Goal: Task Accomplishment & Management: Complete application form

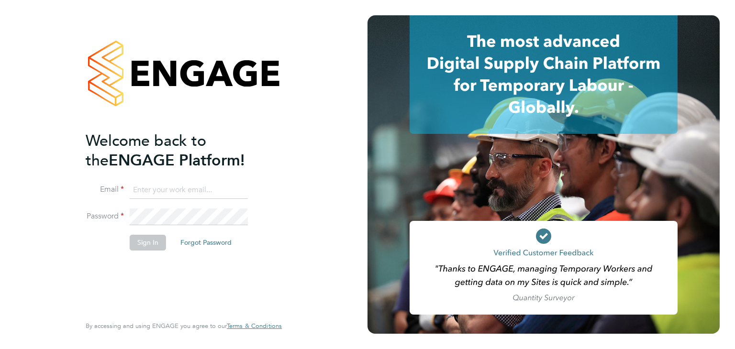
type input "martina@acr-ltd.co.uk"
click at [146, 244] on button "Sign In" at bounding box center [148, 242] width 36 height 15
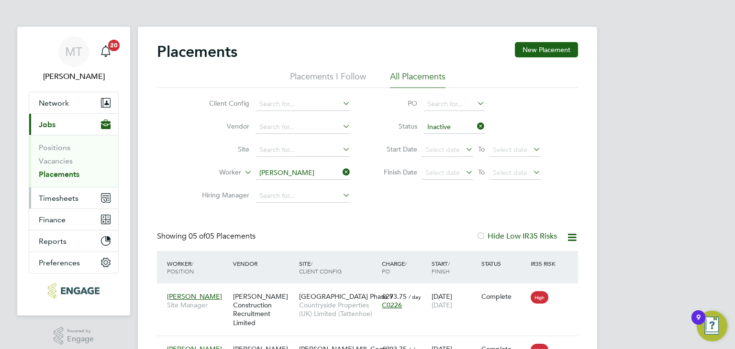
click at [56, 197] on span "Timesheets" at bounding box center [59, 198] width 40 height 9
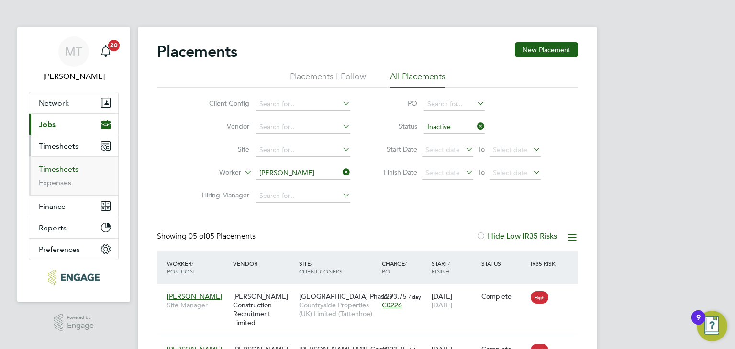
click at [56, 169] on link "Timesheets" at bounding box center [59, 169] width 40 height 9
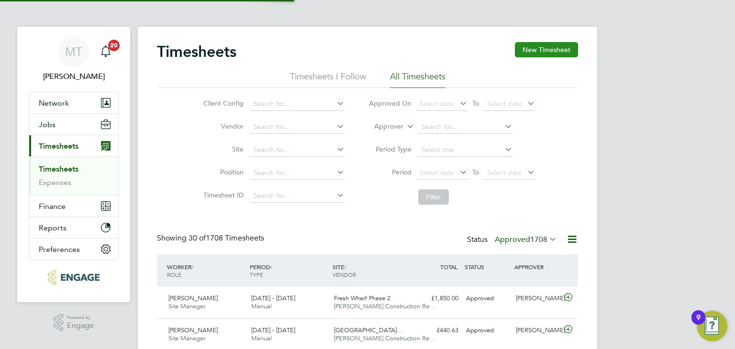
click at [538, 51] on button "New Timesheet" at bounding box center [546, 49] width 63 height 15
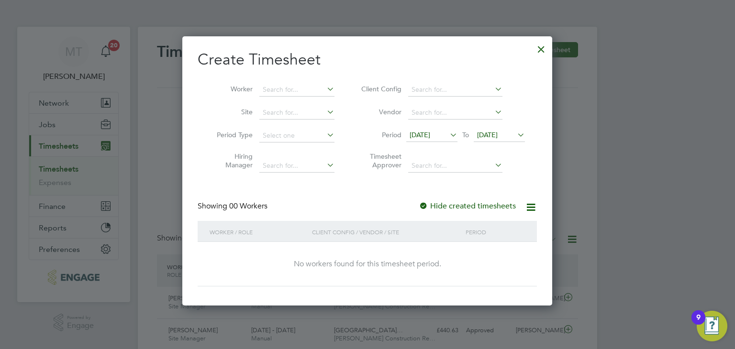
click at [497, 133] on span "[DATE]" at bounding box center [487, 135] width 21 height 9
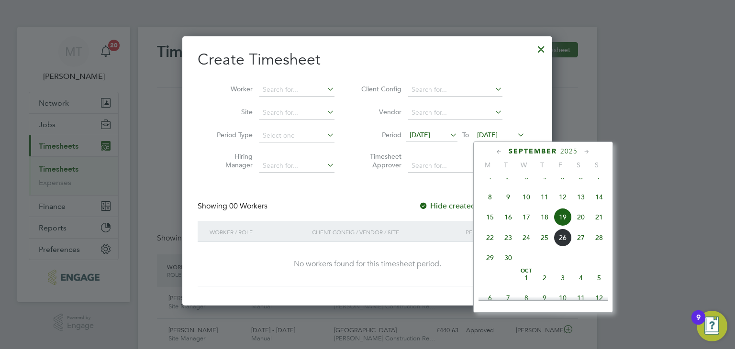
click at [599, 247] on span "28" at bounding box center [599, 238] width 18 height 18
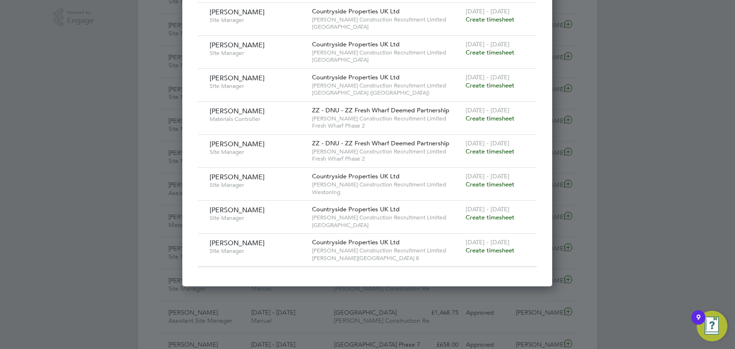
click at [496, 213] on span "Create timesheet" at bounding box center [490, 217] width 49 height 8
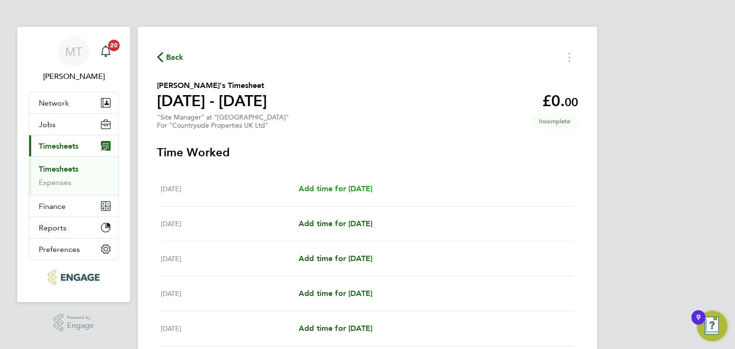
click at [365, 190] on span "Add time for [DATE]" at bounding box center [336, 188] width 74 height 9
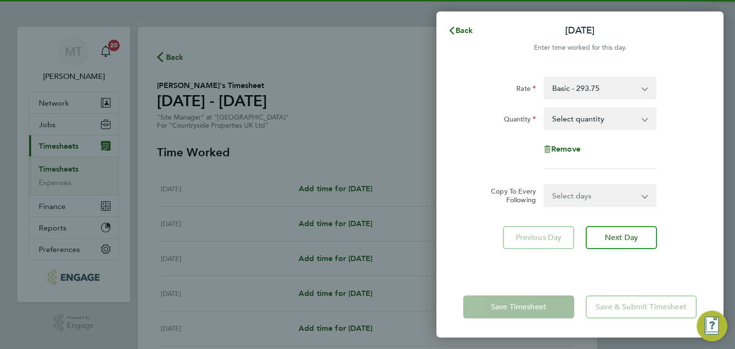
click at [610, 124] on select "Select quantity 0.5 1" at bounding box center [595, 118] width 100 height 21
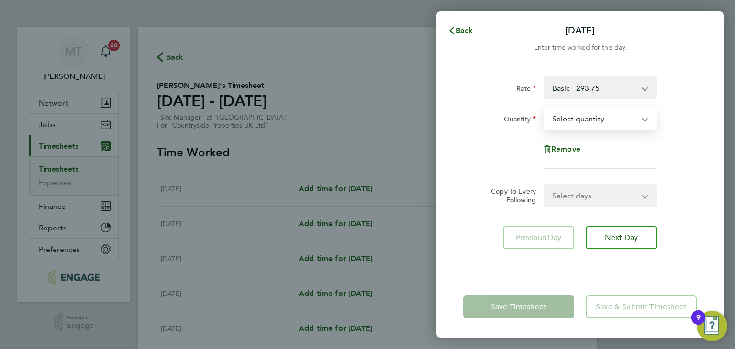
select select "1"
click at [545, 108] on select "Select quantity 0.5 1" at bounding box center [595, 118] width 100 height 21
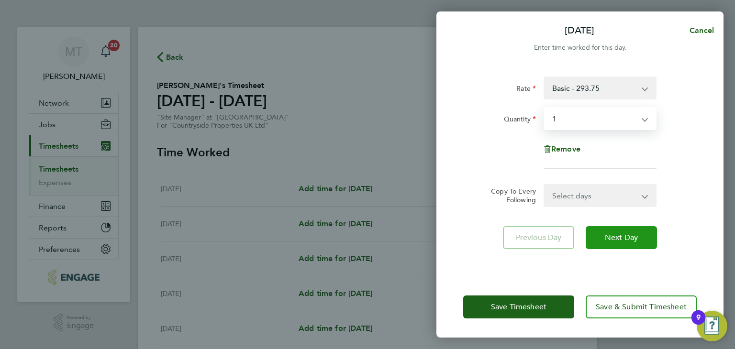
click at [619, 237] on span "Next Day" at bounding box center [621, 238] width 33 height 10
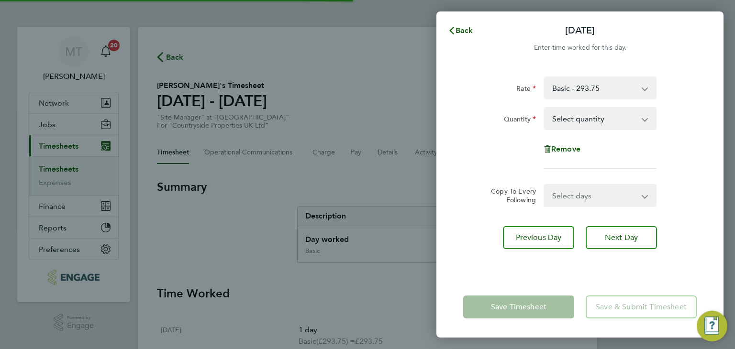
drag, startPoint x: 593, startPoint y: 118, endPoint x: 590, endPoint y: 125, distance: 7.7
click at [593, 118] on select "Select quantity 0.5 1" at bounding box center [595, 118] width 100 height 21
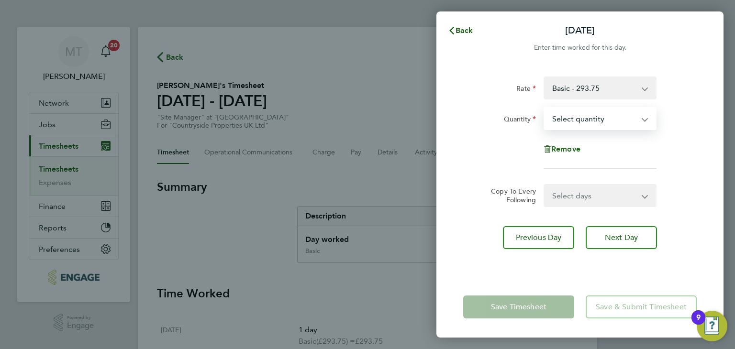
select select "1"
click at [545, 108] on select "Select quantity 0.5 1" at bounding box center [595, 118] width 100 height 21
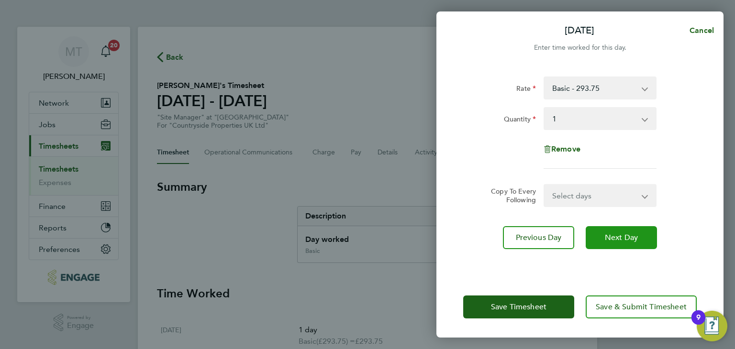
drag, startPoint x: 616, startPoint y: 242, endPoint x: 615, endPoint y: 196, distance: 46.0
click at [616, 242] on span "Next Day" at bounding box center [621, 238] width 33 height 10
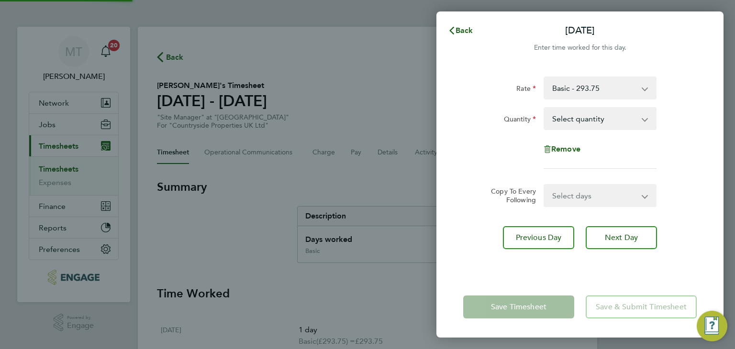
click at [600, 118] on select "Select quantity 0.5 1" at bounding box center [595, 118] width 100 height 21
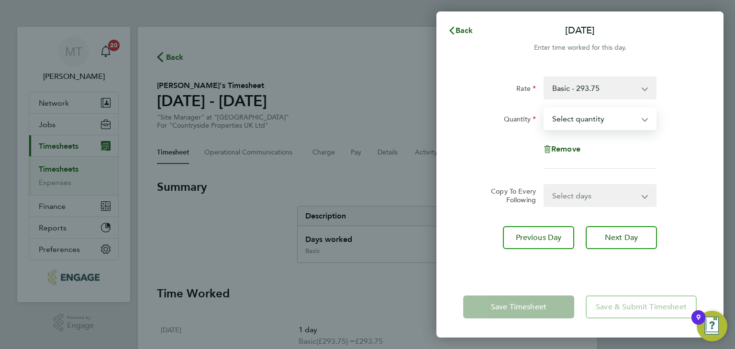
select select "1"
click at [545, 108] on select "Select quantity 0.5 1" at bounding box center [595, 118] width 100 height 21
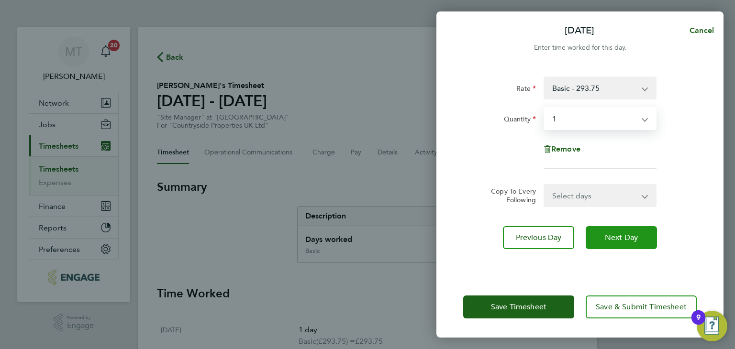
click at [613, 236] on span "Next Day" at bounding box center [621, 238] width 33 height 10
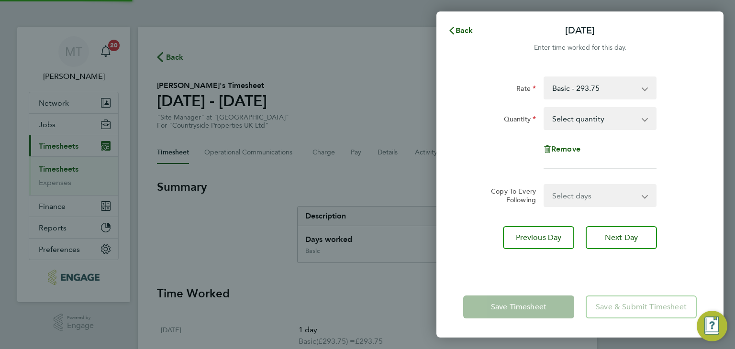
click at [593, 117] on select "Select quantity 0.5 1" at bounding box center [595, 118] width 100 height 21
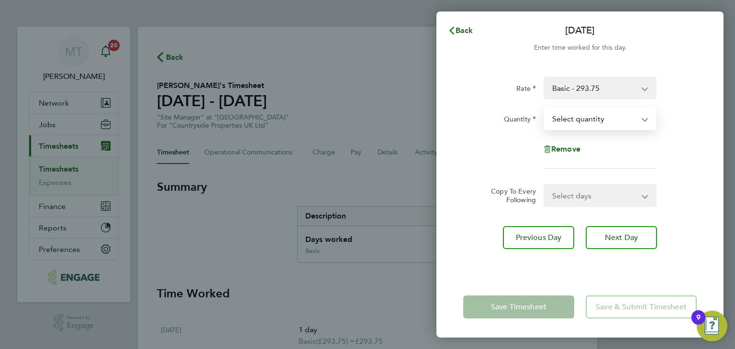
select select "0.5"
click at [545, 108] on select "Select quantity 0.5 1" at bounding box center [595, 118] width 100 height 21
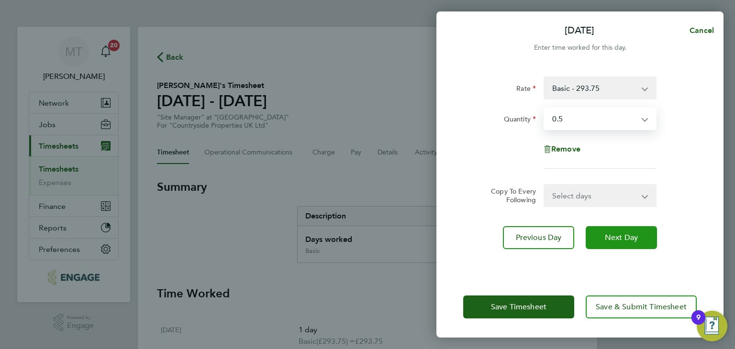
click at [616, 243] on button "Next Day" at bounding box center [621, 237] width 71 height 23
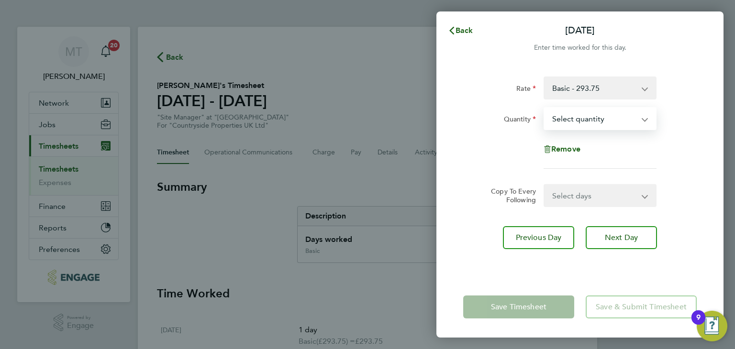
drag, startPoint x: 571, startPoint y: 123, endPoint x: 569, endPoint y: 128, distance: 6.1
click at [571, 123] on select "Select quantity 0.5 1" at bounding box center [595, 118] width 100 height 21
select select "1"
click at [545, 108] on select "Select quantity 0.5 1" at bounding box center [595, 118] width 100 height 21
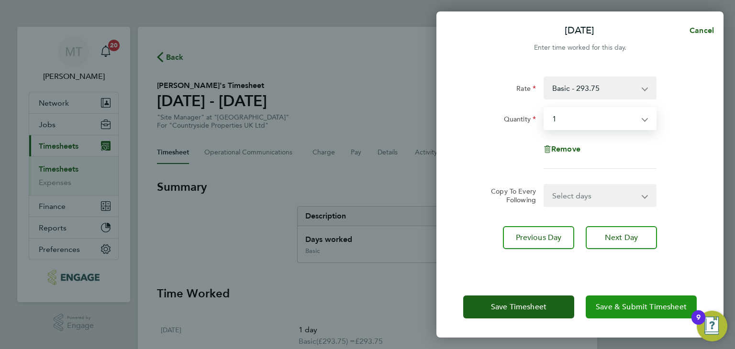
click at [622, 307] on span "Save & Submit Timesheet" at bounding box center [641, 307] width 91 height 10
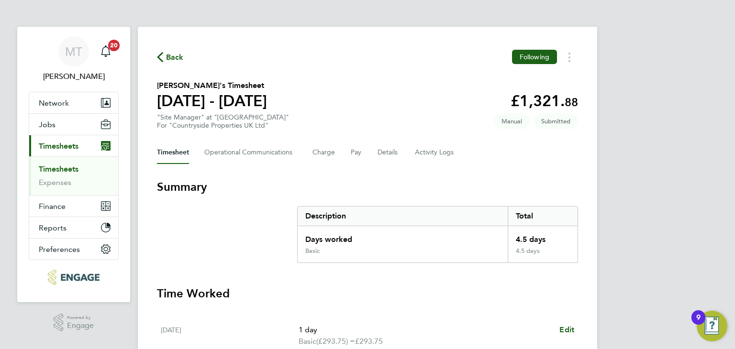
click at [170, 60] on span "Back" at bounding box center [175, 57] width 18 height 11
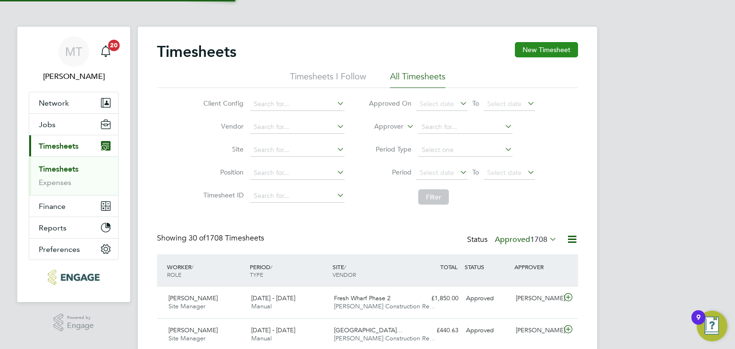
scroll to position [24, 83]
click at [536, 50] on button "New Timesheet" at bounding box center [546, 49] width 63 height 15
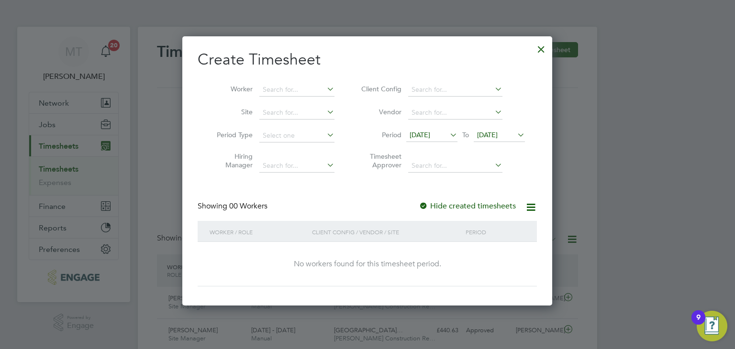
click at [495, 137] on span "[DATE]" at bounding box center [487, 135] width 21 height 9
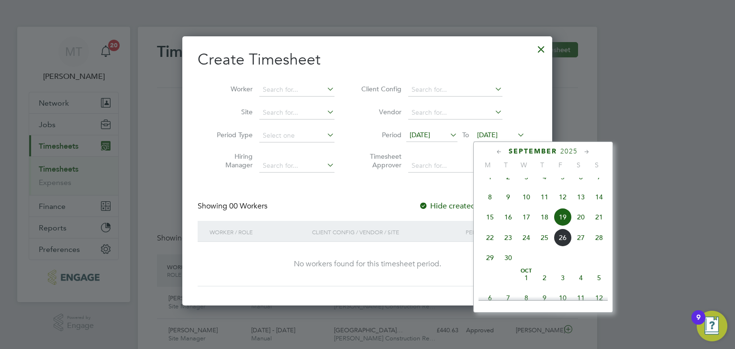
click at [599, 247] on span "28" at bounding box center [599, 238] width 18 height 18
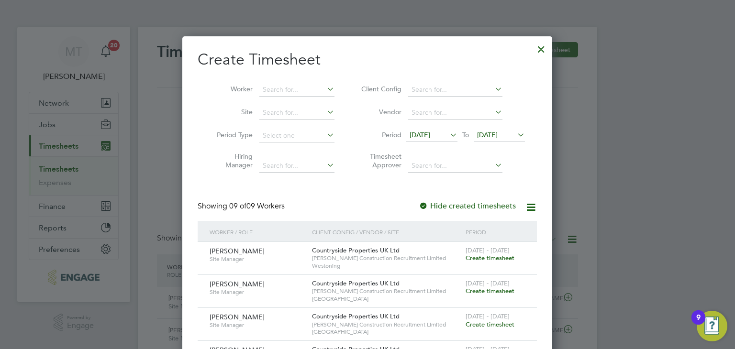
click at [487, 257] on span "Create timesheet" at bounding box center [490, 258] width 49 height 8
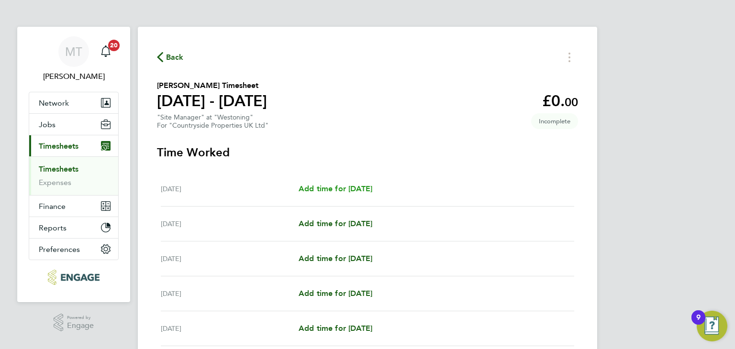
click at [372, 188] on span "Add time for [DATE]" at bounding box center [336, 188] width 74 height 9
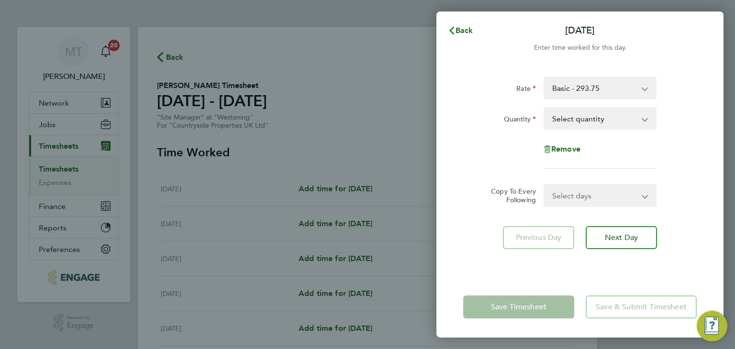
click at [585, 121] on select "Select quantity 0.5 1" at bounding box center [595, 118] width 100 height 21
select select "1"
click at [545, 108] on select "Select quantity 0.5 1" at bounding box center [595, 118] width 100 height 21
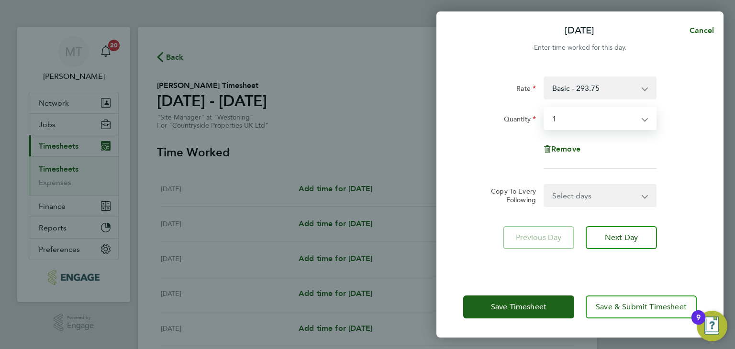
click at [578, 196] on select "Select days Day [DATE] [DATE] [DATE] [DATE]" at bounding box center [595, 195] width 101 height 21
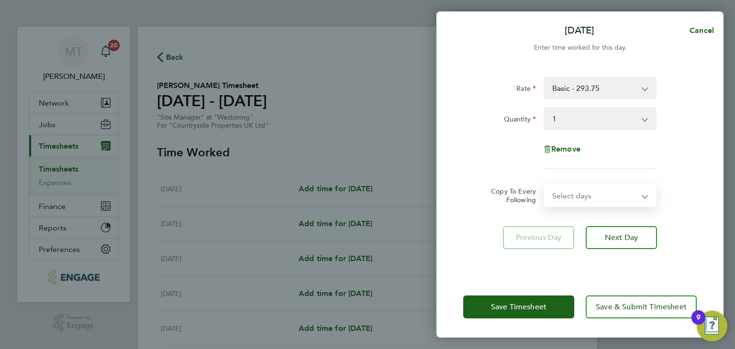
drag, startPoint x: 481, startPoint y: 166, endPoint x: 497, endPoint y: 168, distance: 16.9
click at [481, 165] on div "Rate Basic - 293.75 Quantity Select quantity 0.5 1 Remove" at bounding box center [580, 123] width 234 height 92
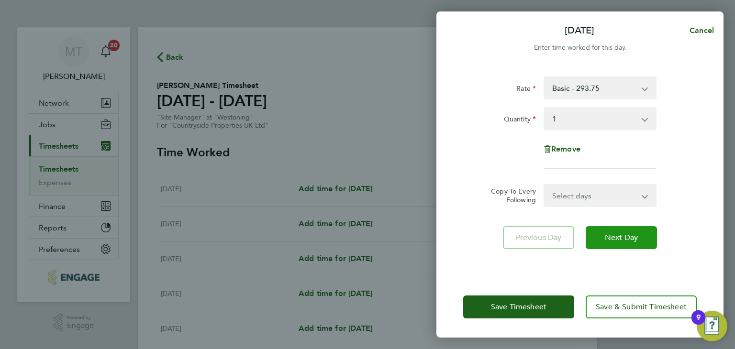
click at [632, 235] on span "Next Day" at bounding box center [621, 238] width 33 height 10
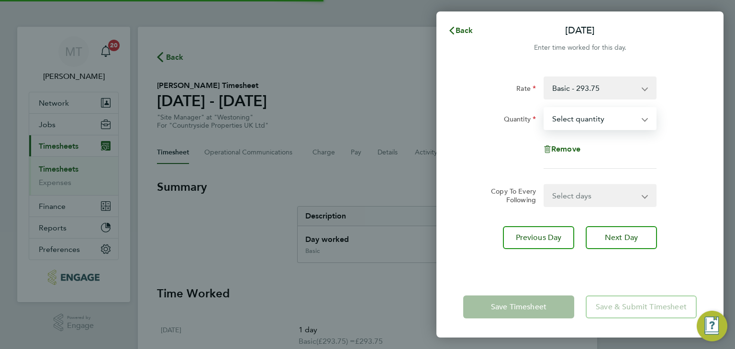
drag, startPoint x: 569, startPoint y: 123, endPoint x: 569, endPoint y: 129, distance: 6.2
click at [569, 123] on select "Select quantity 0.5 1" at bounding box center [595, 118] width 100 height 21
select select "1"
click at [545, 108] on select "Select quantity 0.5 1" at bounding box center [595, 118] width 100 height 21
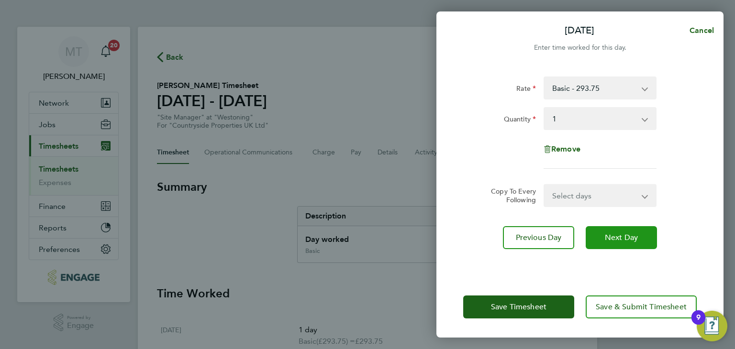
click at [625, 234] on span "Next Day" at bounding box center [621, 238] width 33 height 10
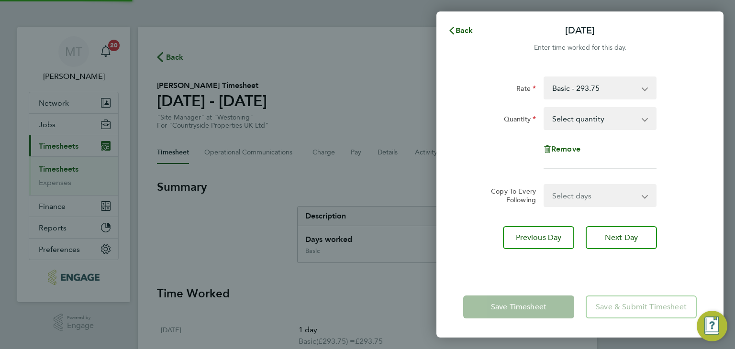
click at [581, 117] on select "Select quantity 0.5 1" at bounding box center [595, 118] width 100 height 21
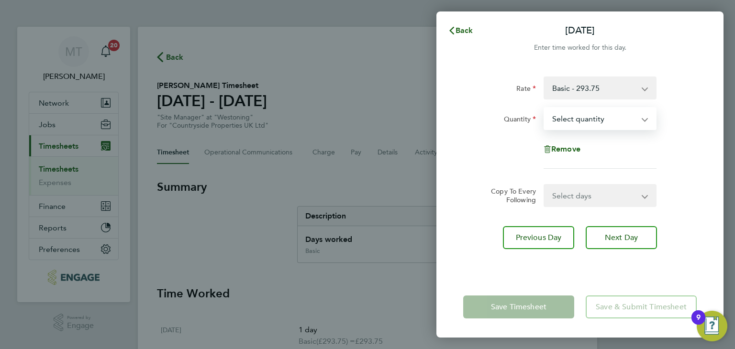
select select "1"
click at [545, 108] on select "Select quantity 0.5 1" at bounding box center [595, 118] width 100 height 21
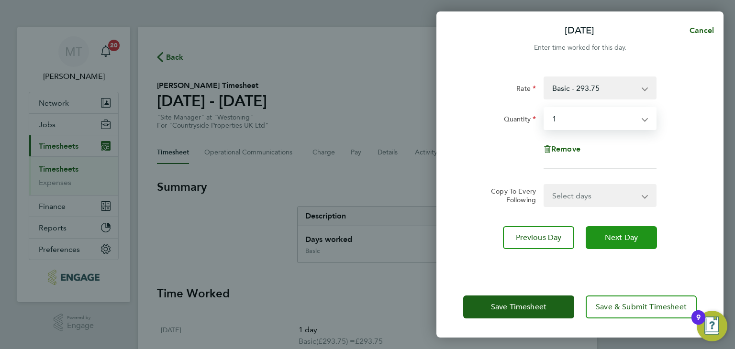
click at [619, 238] on span "Next Day" at bounding box center [621, 238] width 33 height 10
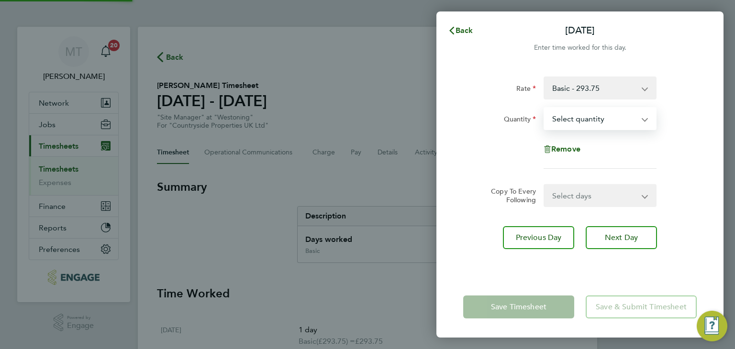
click at [561, 123] on select "Select quantity 0.5 1" at bounding box center [595, 118] width 100 height 21
select select "1"
click at [545, 108] on select "Select quantity 0.5 1" at bounding box center [595, 118] width 100 height 21
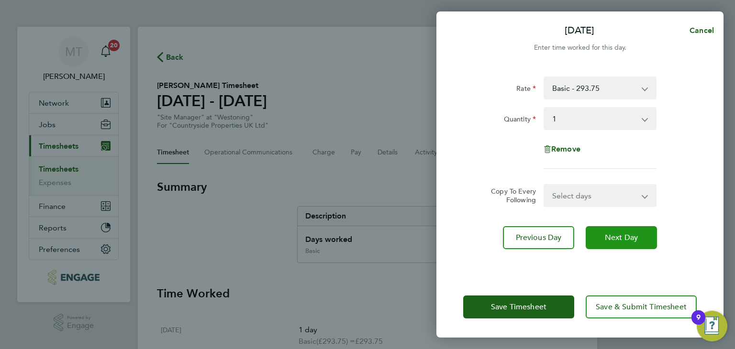
click at [610, 226] on button "Next Day" at bounding box center [621, 237] width 71 height 23
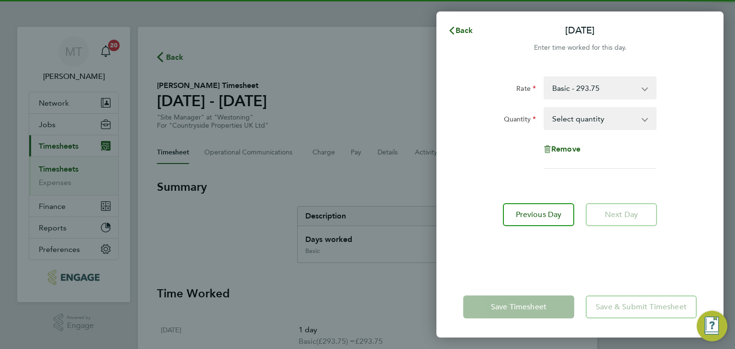
click at [590, 125] on select "Select quantity 0.5 1" at bounding box center [595, 118] width 100 height 21
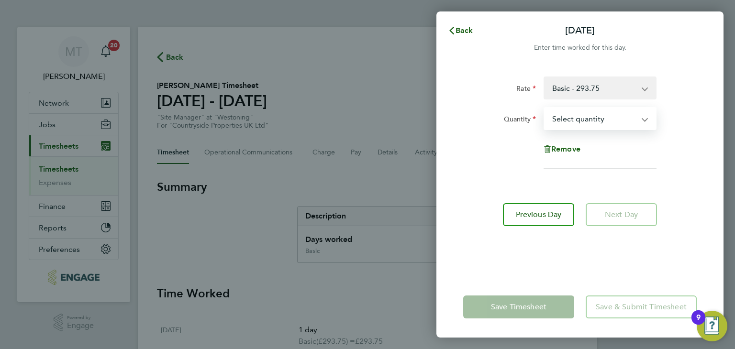
select select "1"
click at [545, 108] on select "Select quantity 0.5 1" at bounding box center [595, 118] width 100 height 21
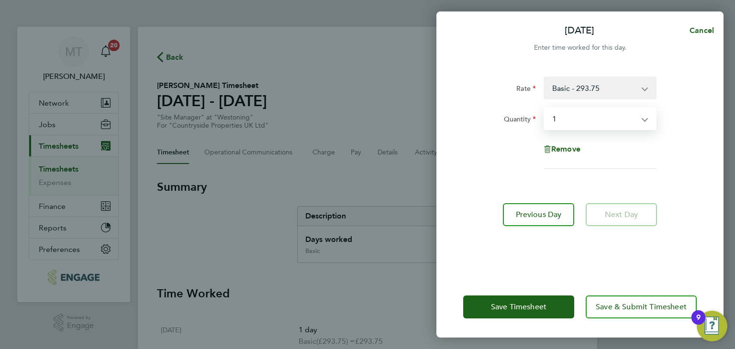
click at [660, 265] on div "Rate Basic - 293.75 Quantity Select quantity 0.5 1 Remove Previous Day Next Day" at bounding box center [580, 171] width 287 height 212
click at [630, 211] on app-form-button "Next Day" at bounding box center [618, 214] width 77 height 23
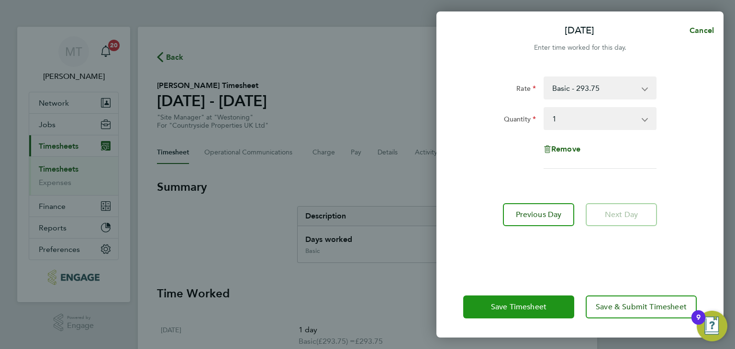
click at [514, 308] on span "Save Timesheet" at bounding box center [519, 307] width 56 height 10
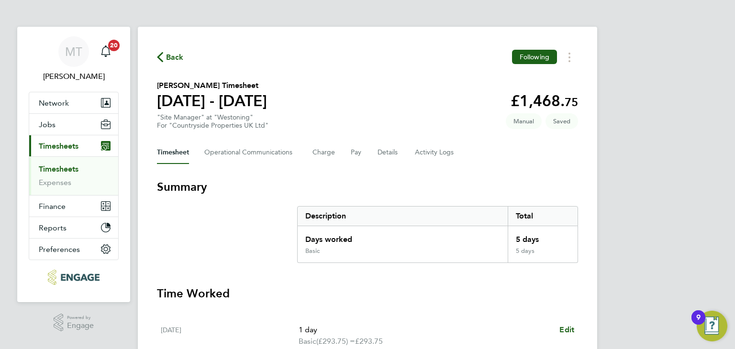
click at [169, 56] on span "Back" at bounding box center [175, 57] width 18 height 11
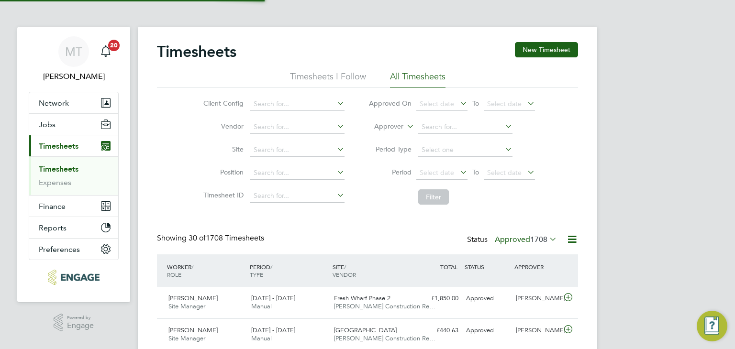
scroll to position [24, 83]
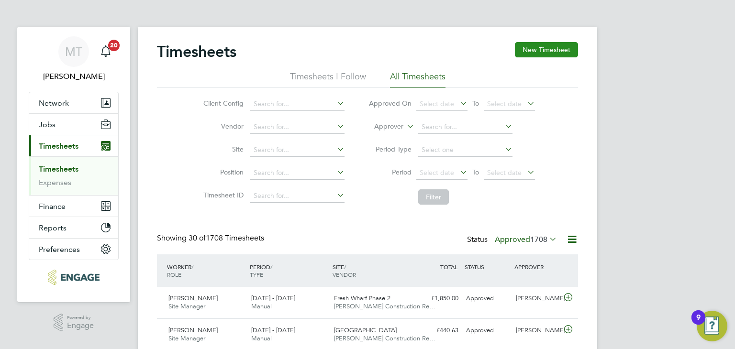
click at [549, 48] on button "New Timesheet" at bounding box center [546, 49] width 63 height 15
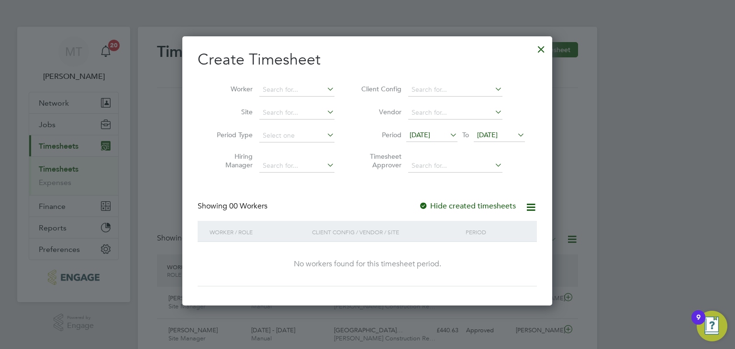
click at [491, 130] on span "[DATE]" at bounding box center [499, 135] width 51 height 13
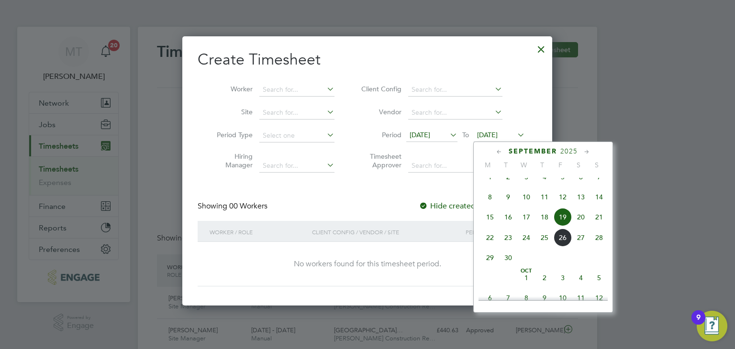
click at [601, 247] on span "28" at bounding box center [599, 238] width 18 height 18
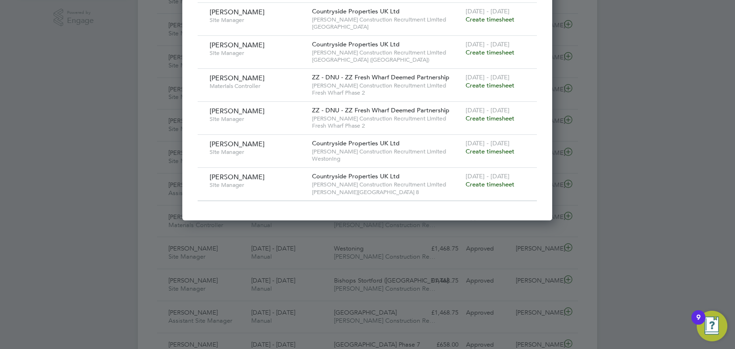
click at [489, 117] on span "Create timesheet" at bounding box center [490, 118] width 49 height 8
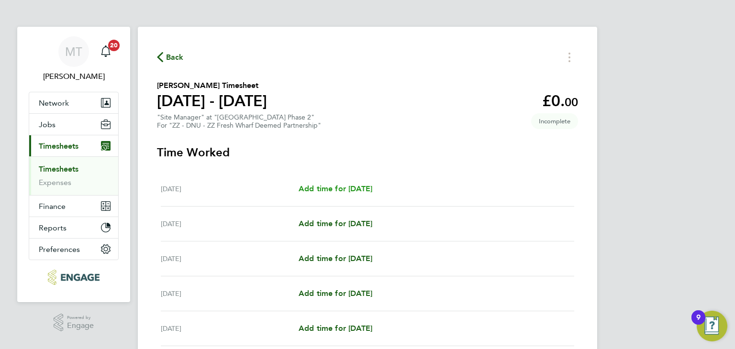
click at [323, 188] on span "Add time for [DATE]" at bounding box center [336, 188] width 74 height 9
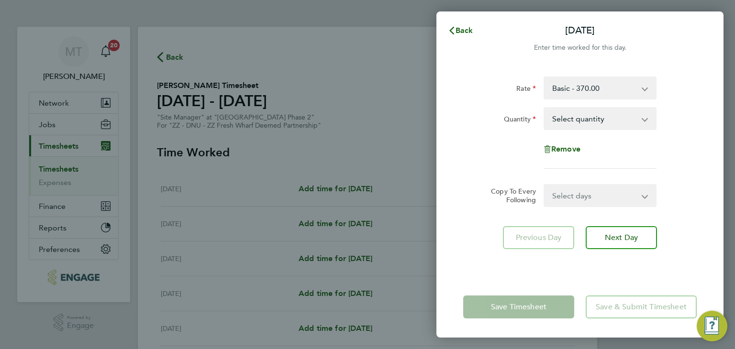
click at [593, 125] on select "Select quantity 0.5 1" at bounding box center [595, 118] width 100 height 21
select select "1"
click at [545, 108] on select "Select quantity 0.5 1" at bounding box center [595, 118] width 100 height 21
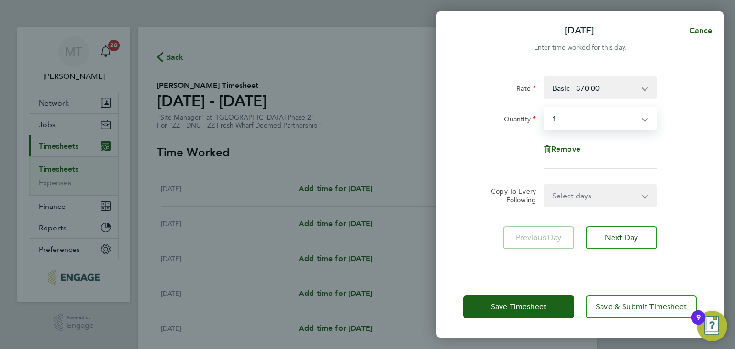
click at [574, 196] on select "Select days Day Weekday (Mon-Fri) Weekend (Sat-Sun) [DATE] [DATE] [DATE] [DATE]…" at bounding box center [595, 195] width 101 height 21
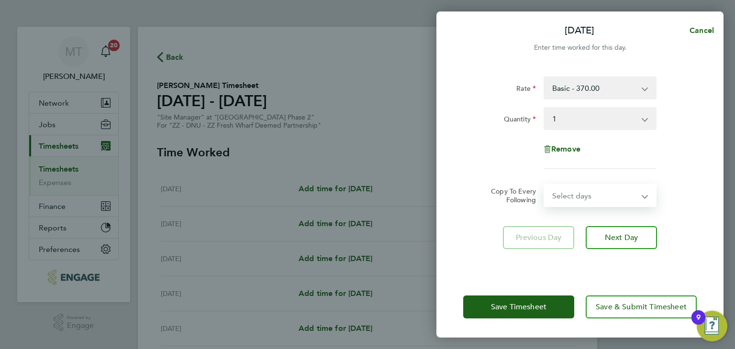
select select "WEEKDAY"
click at [545, 185] on select "Select days Day Weekday (Mon-Fri) Weekend (Sat-Sun) [DATE] [DATE] [DATE] [DATE]…" at bounding box center [595, 195] width 101 height 21
select select "[DATE]"
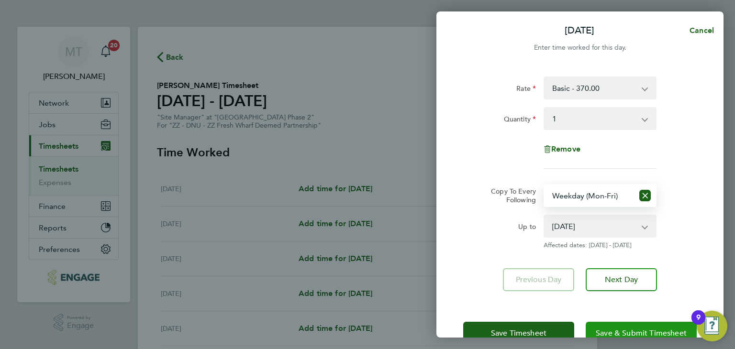
click at [632, 330] on span "Save & Submit Timesheet" at bounding box center [641, 334] width 91 height 10
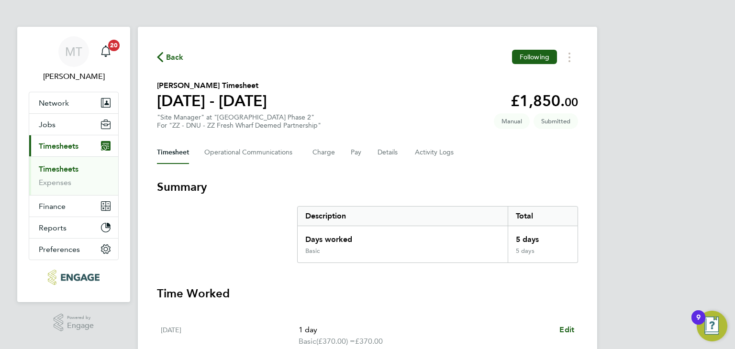
click at [174, 55] on span "Back" at bounding box center [175, 57] width 18 height 11
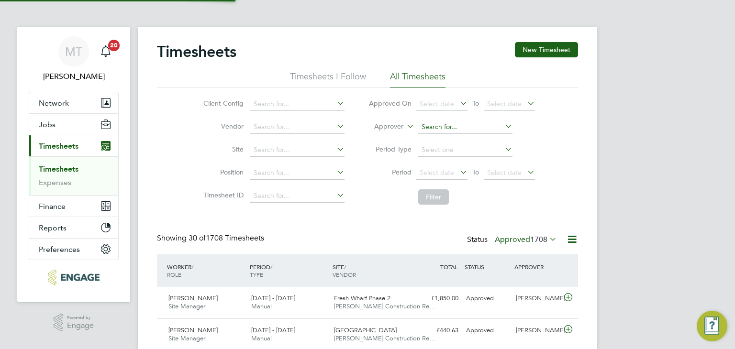
scroll to position [24, 83]
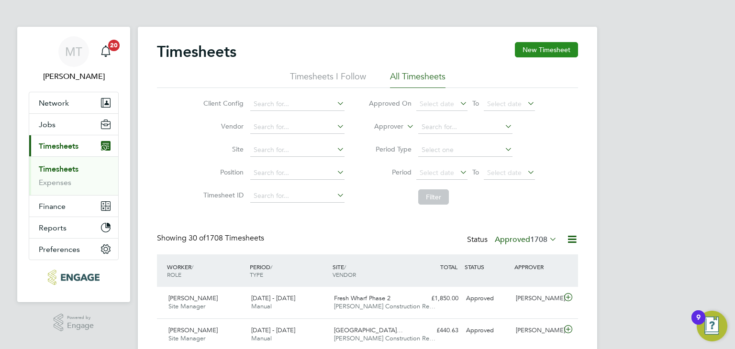
click at [559, 43] on button "New Timesheet" at bounding box center [546, 49] width 63 height 15
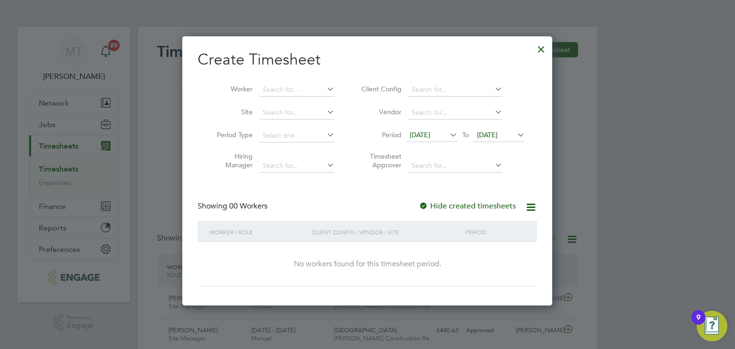
click at [495, 133] on span "[DATE]" at bounding box center [487, 135] width 21 height 9
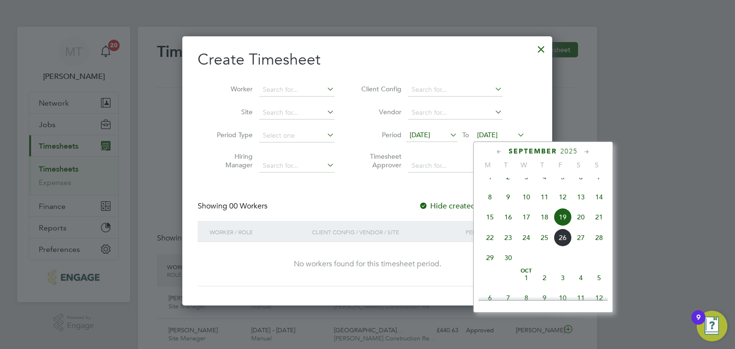
click at [599, 247] on span "28" at bounding box center [599, 238] width 18 height 18
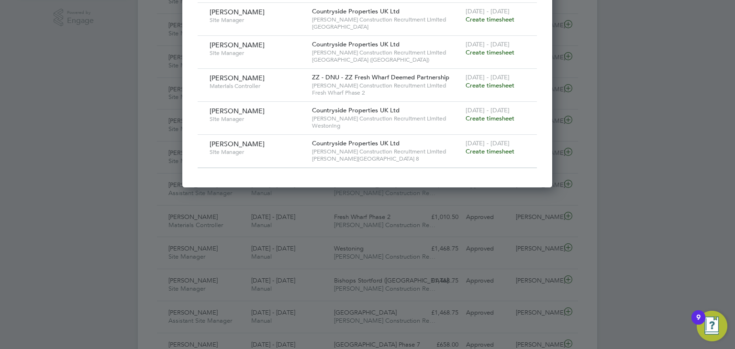
click at [478, 85] on span "Create timesheet" at bounding box center [490, 85] width 49 height 8
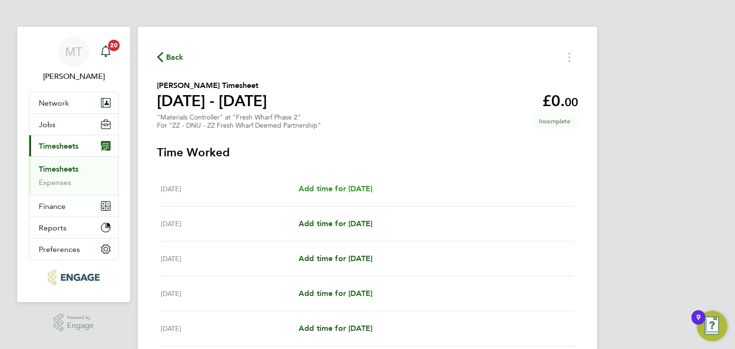
click at [320, 186] on span "Add time for [DATE]" at bounding box center [336, 188] width 74 height 9
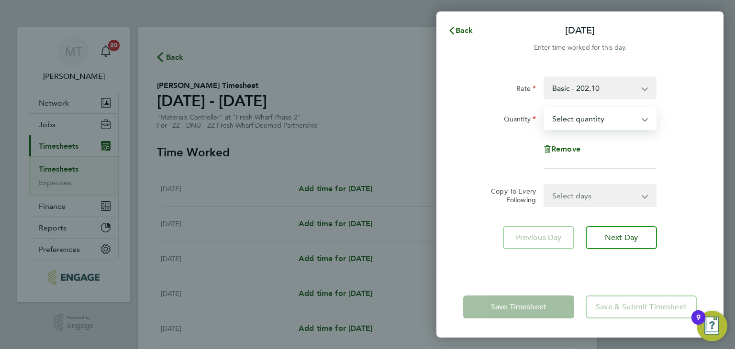
click at [611, 123] on select "Select quantity 0.5 1" at bounding box center [595, 118] width 100 height 21
select select "1"
click at [545, 108] on select "Select quantity 0.5 1" at bounding box center [595, 118] width 100 height 21
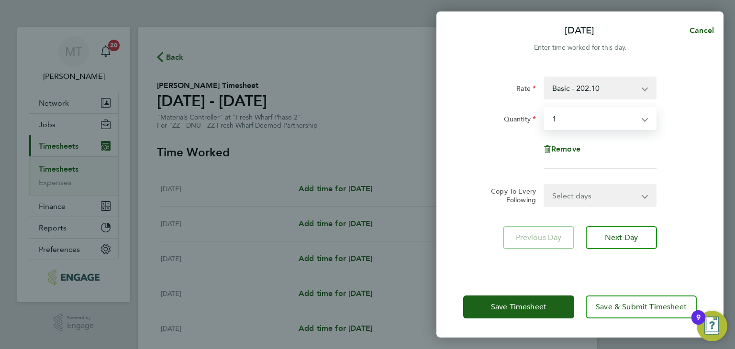
click at [582, 197] on select "Select days Day Weekday (Mon-Fri) Weekend (Sat-Sun) [DATE] [DATE] [DATE] [DATE]…" at bounding box center [595, 195] width 101 height 21
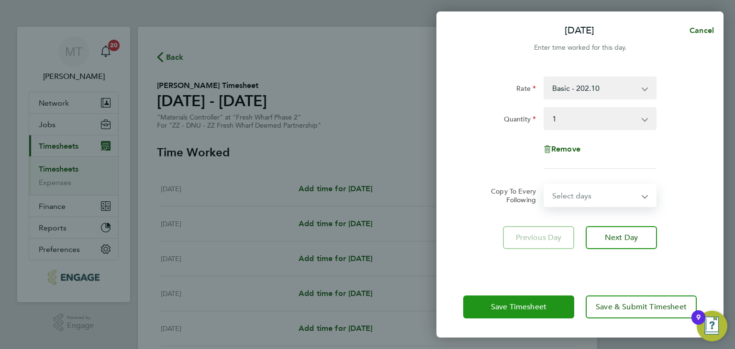
select select "WEEKDAY"
click at [545, 185] on select "Select days Day Weekday (Mon-Fri) Weekend (Sat-Sun) [DATE] [DATE] [DATE] [DATE]…" at bounding box center [595, 195] width 101 height 21
select select "[DATE]"
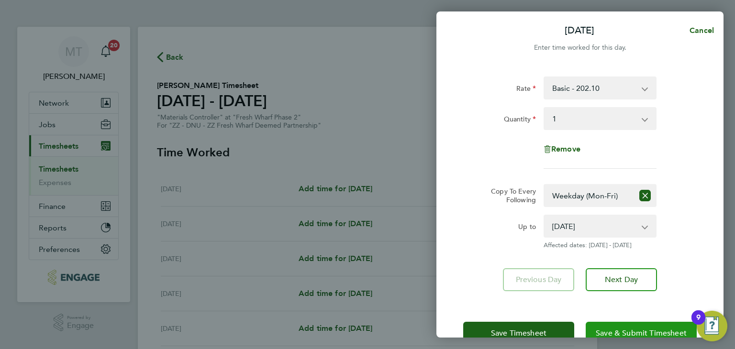
click at [617, 332] on span "Save & Submit Timesheet" at bounding box center [641, 334] width 91 height 10
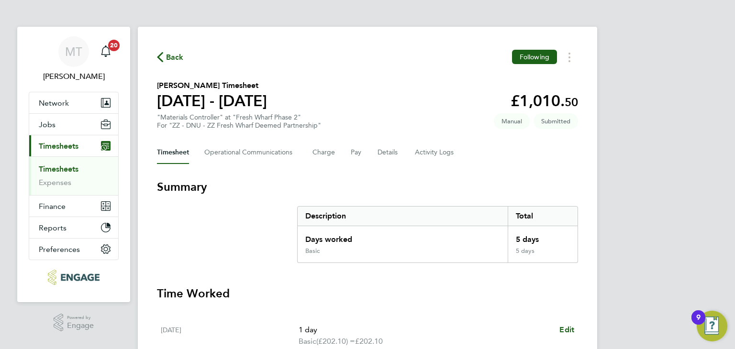
click at [178, 59] on span "Back" at bounding box center [175, 57] width 18 height 11
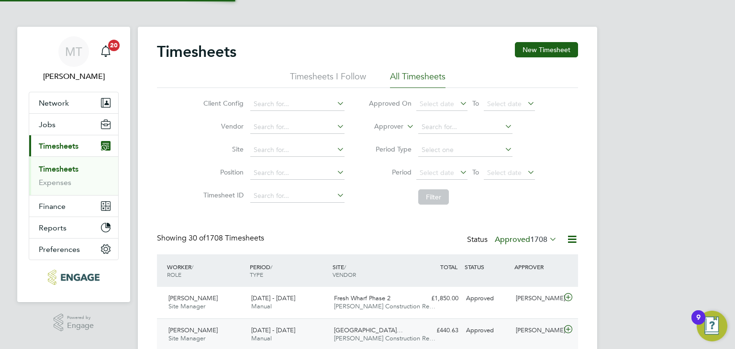
scroll to position [24, 83]
click at [538, 51] on button "New Timesheet" at bounding box center [546, 49] width 63 height 15
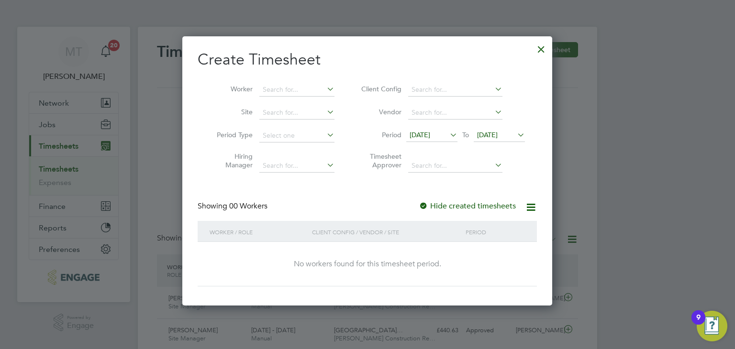
click at [510, 130] on span "[DATE]" at bounding box center [499, 135] width 51 height 13
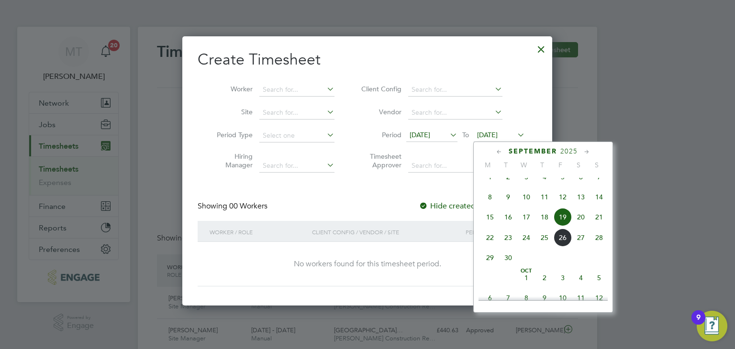
click at [599, 244] on span "28" at bounding box center [599, 238] width 18 height 18
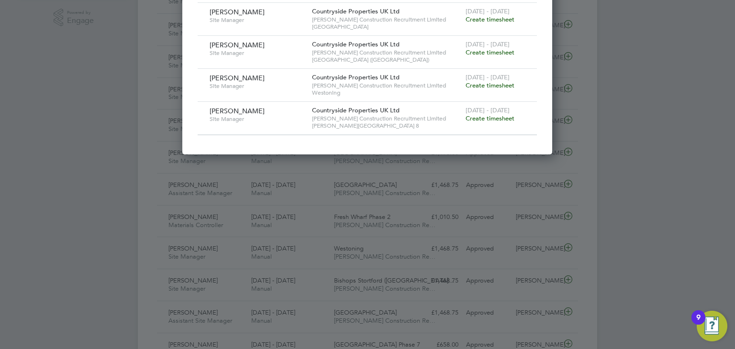
click at [498, 53] on span "Create timesheet" at bounding box center [490, 52] width 49 height 8
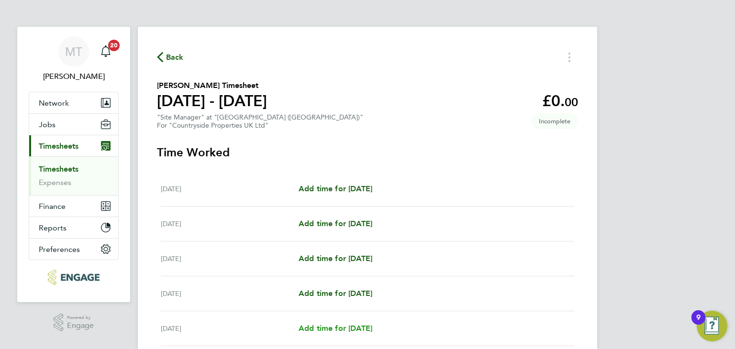
click at [341, 326] on span "Add time for [DATE]" at bounding box center [336, 328] width 74 height 9
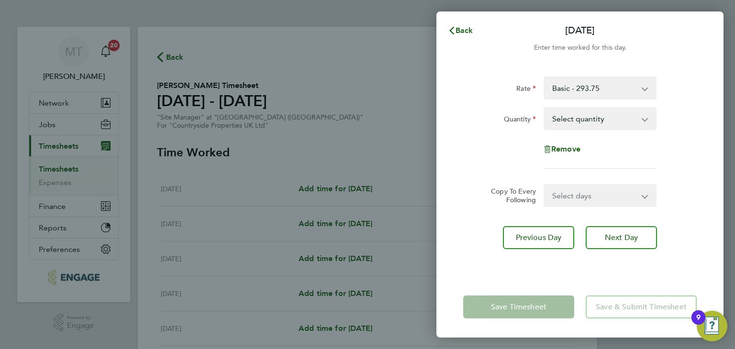
click at [565, 117] on select "Select quantity 0.5 1" at bounding box center [595, 118] width 100 height 21
select select "1"
click at [545, 108] on select "Select quantity 0.5 1" at bounding box center [595, 118] width 100 height 21
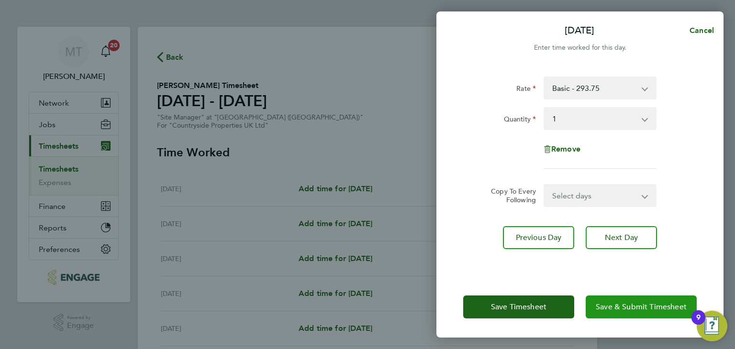
click at [624, 309] on span "Save & Submit Timesheet" at bounding box center [641, 307] width 91 height 10
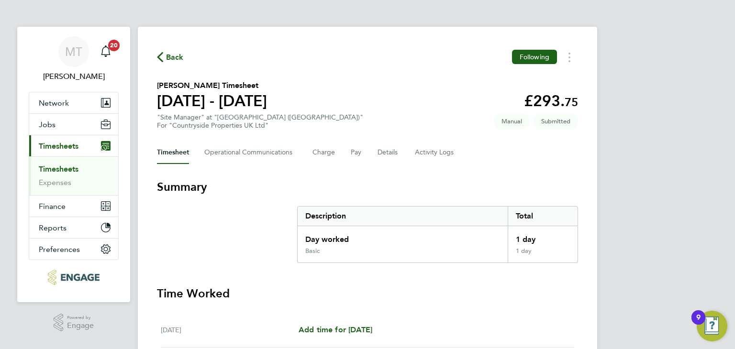
click at [173, 58] on span "Back" at bounding box center [175, 57] width 18 height 11
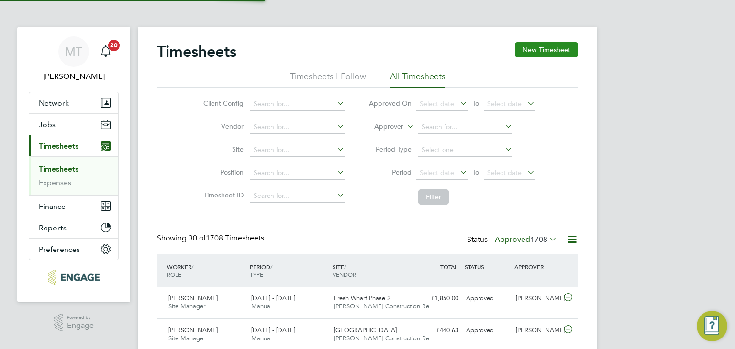
scroll to position [24, 83]
click at [557, 52] on button "New Timesheet" at bounding box center [546, 49] width 63 height 15
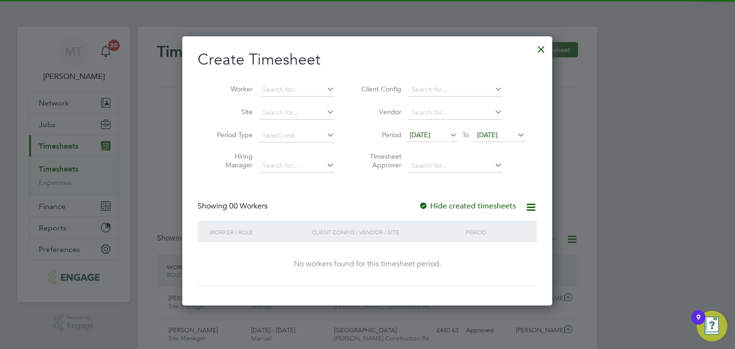
click at [498, 130] on span "[DATE]" at bounding box center [499, 135] width 51 height 13
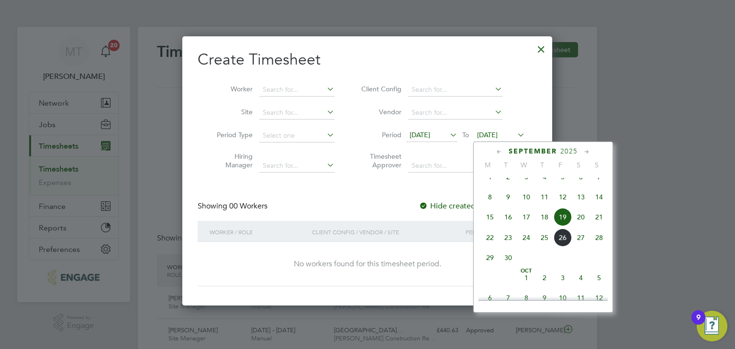
click at [596, 247] on span "28" at bounding box center [599, 238] width 18 height 18
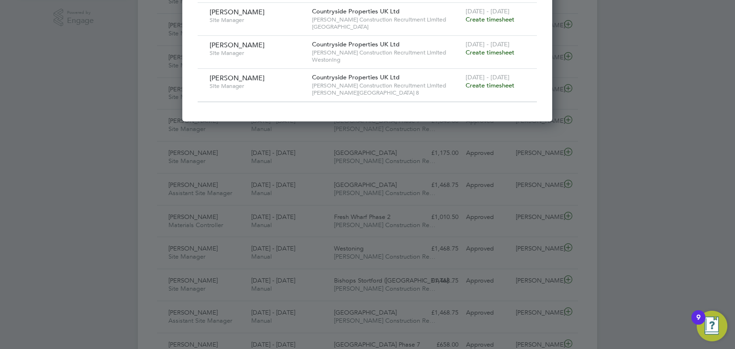
click at [493, 51] on span "Create timesheet" at bounding box center [490, 52] width 49 height 8
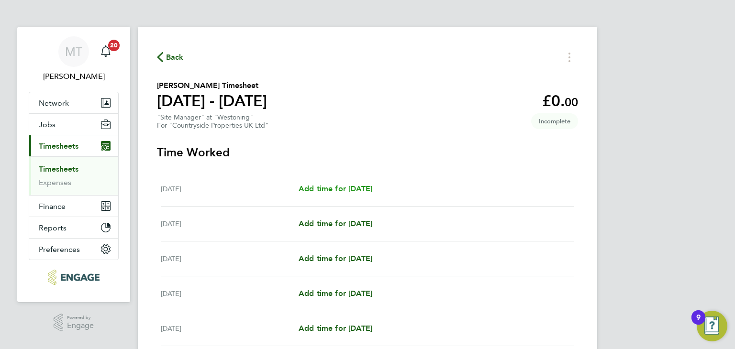
click at [354, 189] on span "Add time for [DATE]" at bounding box center [336, 188] width 74 height 9
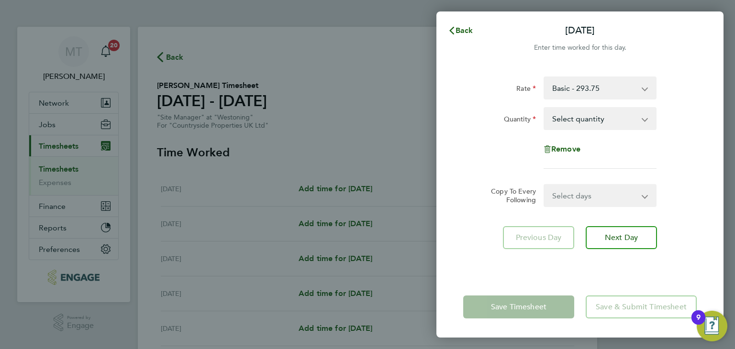
drag, startPoint x: 588, startPoint y: 121, endPoint x: 586, endPoint y: 128, distance: 7.0
click at [588, 121] on select "Select quantity 0.5 1" at bounding box center [595, 118] width 100 height 21
select select "1"
click at [545, 108] on select "Select quantity 0.5 1" at bounding box center [595, 118] width 100 height 21
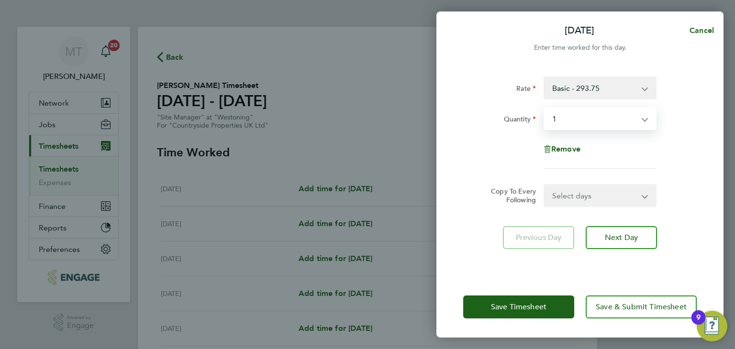
click at [560, 201] on select "Select days Day Weekday (Mon-Fri) Weekend (Sat-Sun) [DATE] [DATE] [DATE] [DATE]…" at bounding box center [595, 195] width 101 height 21
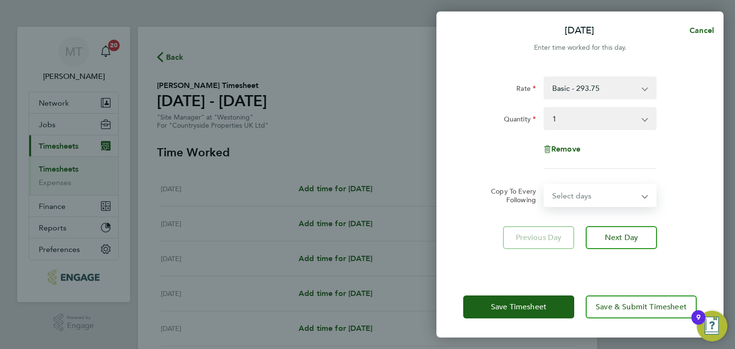
select select "WEEKDAY"
click at [545, 185] on select "Select days Day Weekday (Mon-Fri) Weekend (Sat-Sun) [DATE] [DATE] [DATE] [DATE]…" at bounding box center [595, 195] width 101 height 21
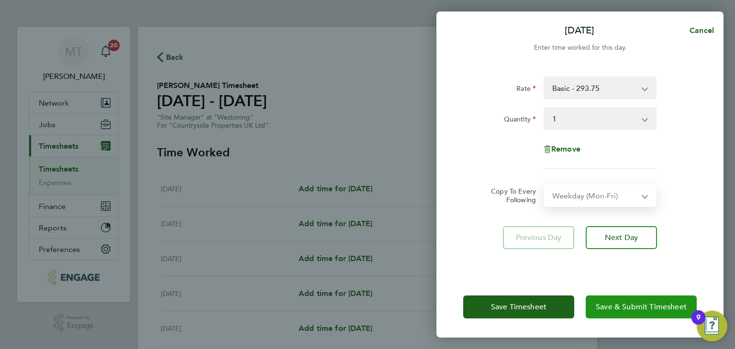
select select "[DATE]"
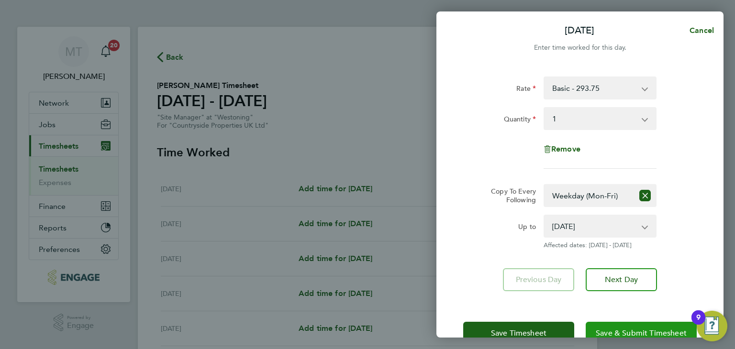
click at [638, 326] on button "Save & Submit Timesheet" at bounding box center [641, 333] width 111 height 23
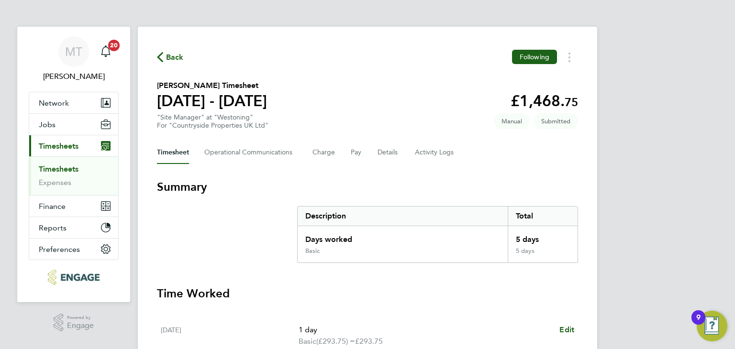
click at [177, 56] on span "Back" at bounding box center [175, 57] width 18 height 11
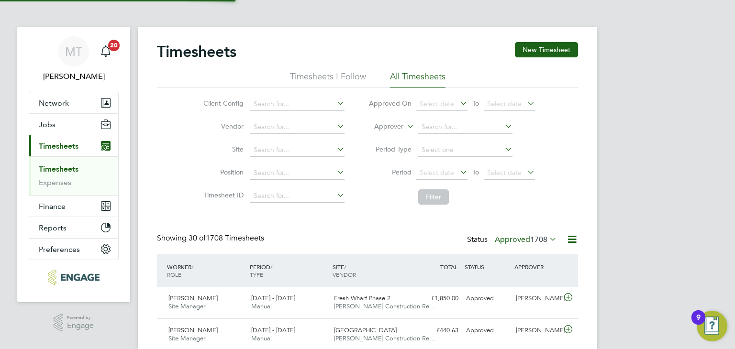
scroll to position [24, 83]
click at [559, 47] on button "New Timesheet" at bounding box center [546, 49] width 63 height 15
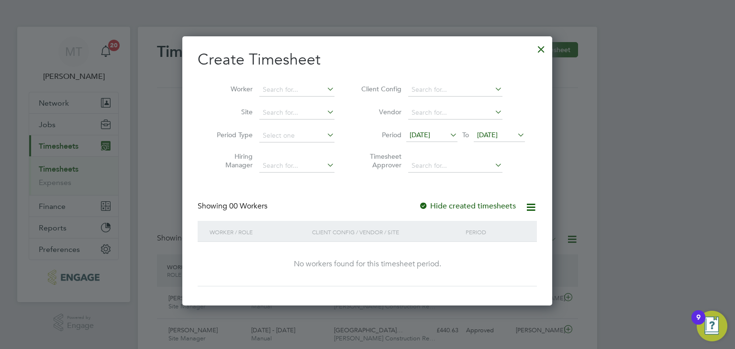
click at [498, 132] on span "[DATE]" at bounding box center [487, 135] width 21 height 9
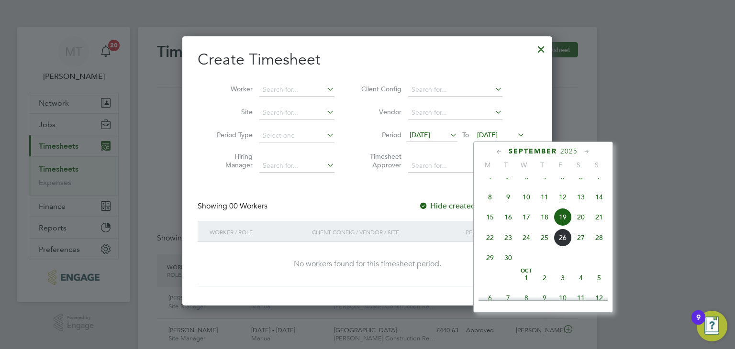
click at [597, 247] on span "28" at bounding box center [599, 238] width 18 height 18
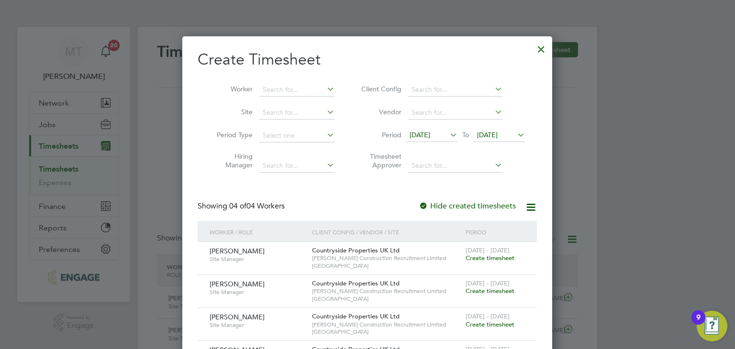
click at [481, 257] on span "Create timesheet" at bounding box center [490, 258] width 49 height 8
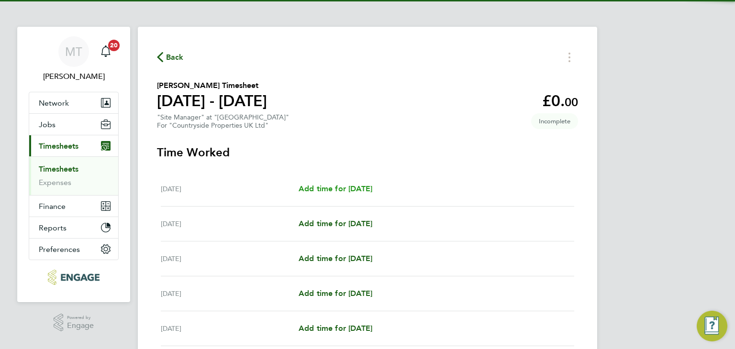
click at [356, 188] on span "Add time for [DATE]" at bounding box center [336, 188] width 74 height 9
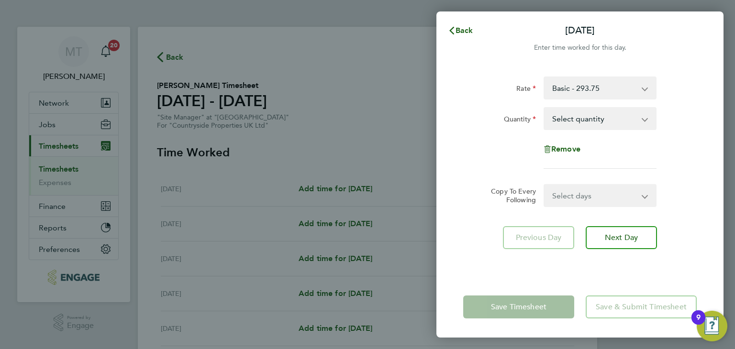
drag, startPoint x: 576, startPoint y: 119, endPoint x: 573, endPoint y: 126, distance: 7.6
click at [576, 119] on select "Select quantity 0.5 1" at bounding box center [595, 118] width 100 height 21
select select "1"
click at [545, 108] on select "Select quantity 0.5 1" at bounding box center [595, 118] width 100 height 21
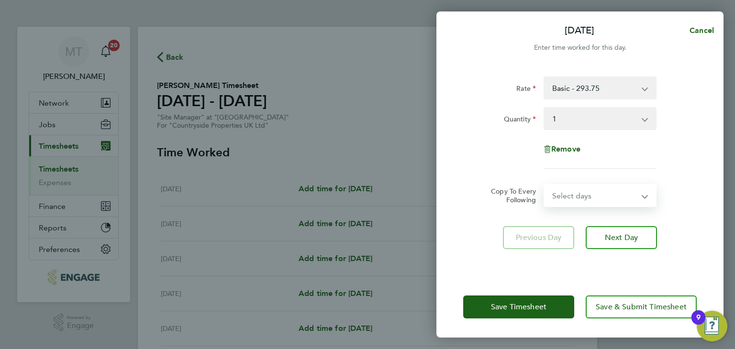
click at [574, 200] on select "Select days Day Weekday (Mon-Fri) Weekend (Sat-Sun) [DATE] [DATE] [DATE] [DATE]…" at bounding box center [595, 195] width 101 height 21
select select "WEEKDAY"
click at [545, 185] on select "Select days Day Weekday (Mon-Fri) Weekend (Sat-Sun) [DATE] [DATE] [DATE] [DATE]…" at bounding box center [595, 195] width 101 height 21
select select "[DATE]"
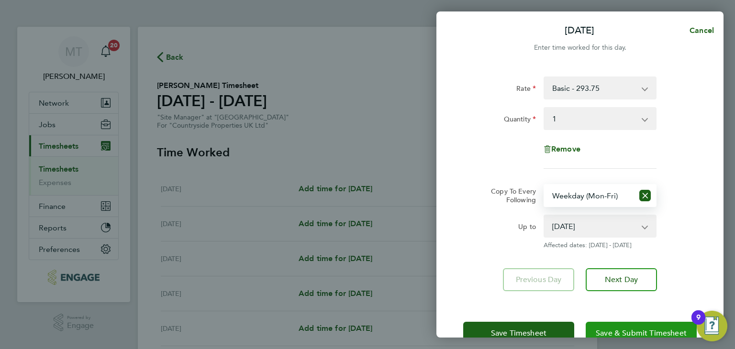
click at [633, 324] on button "Save & Submit Timesheet" at bounding box center [641, 333] width 111 height 23
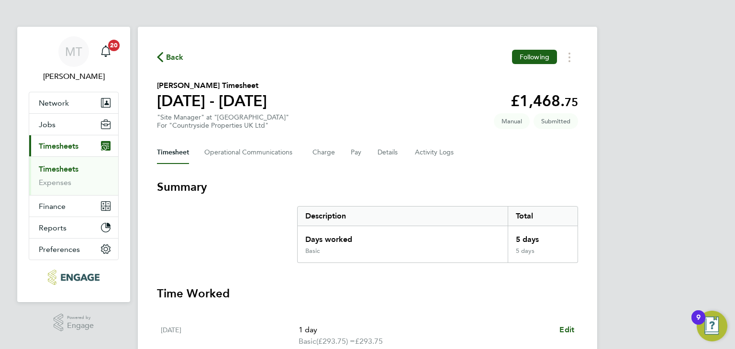
click at [180, 54] on span "Back" at bounding box center [175, 57] width 18 height 11
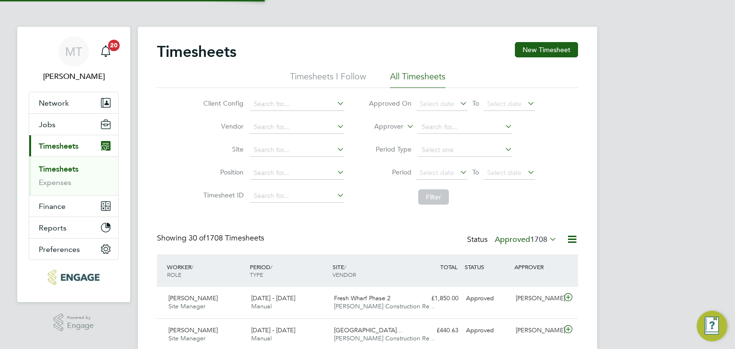
scroll to position [24, 83]
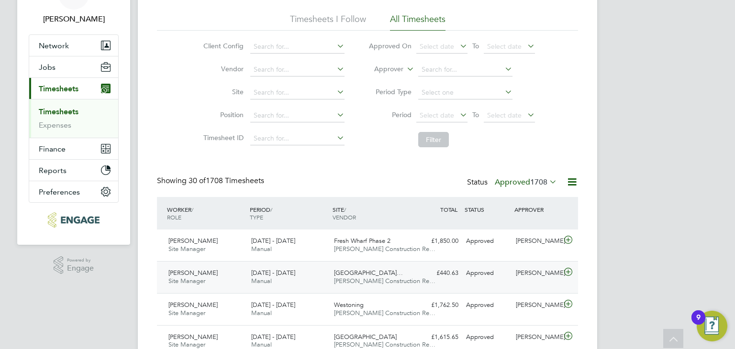
click at [569, 275] on icon at bounding box center [568, 273] width 12 height 8
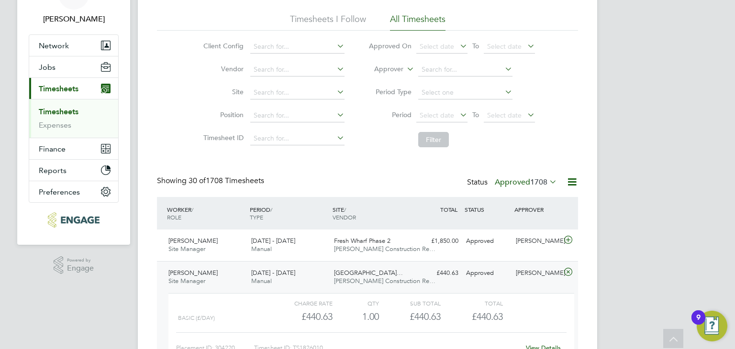
click at [565, 269] on icon at bounding box center [568, 273] width 12 height 8
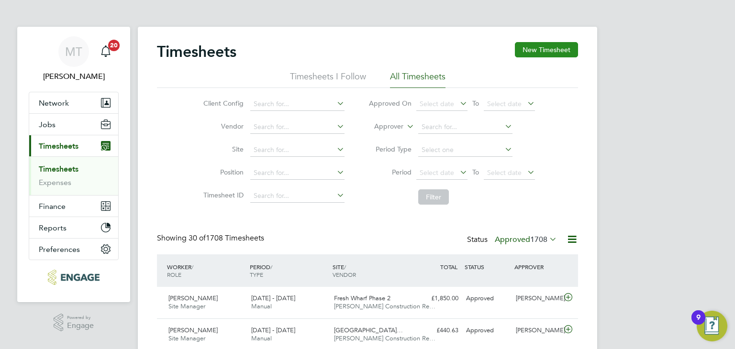
click at [536, 49] on button "New Timesheet" at bounding box center [546, 49] width 63 height 15
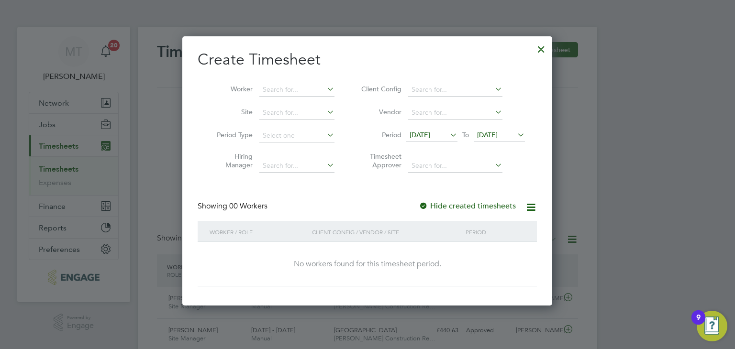
click at [497, 133] on span "[DATE]" at bounding box center [487, 135] width 21 height 9
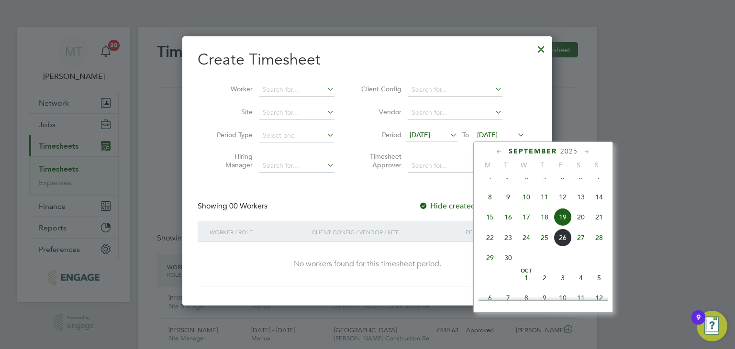
click at [599, 247] on span "28" at bounding box center [599, 238] width 18 height 18
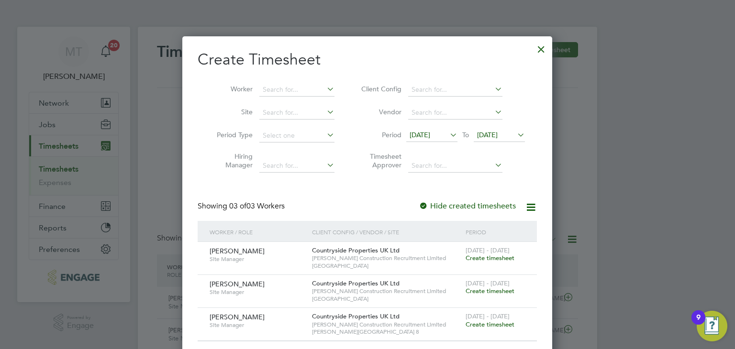
click at [544, 46] on div at bounding box center [541, 46] width 17 height 17
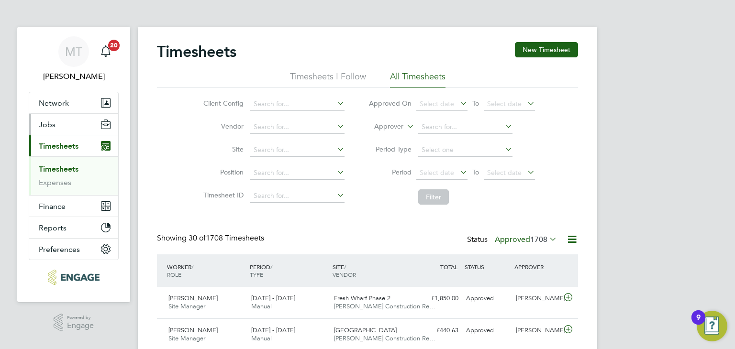
click at [48, 122] on span "Jobs" at bounding box center [47, 124] width 17 height 9
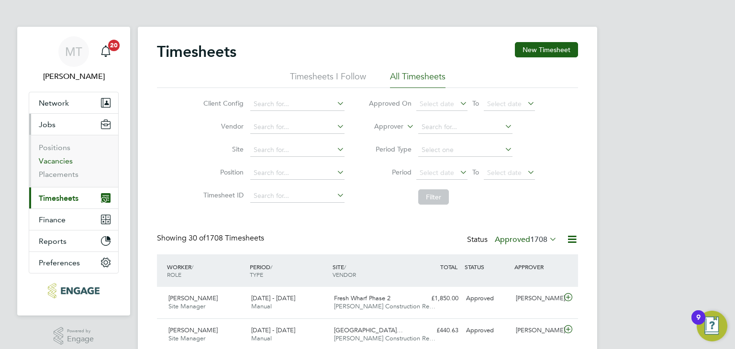
click at [63, 158] on link "Vacancies" at bounding box center [56, 161] width 34 height 9
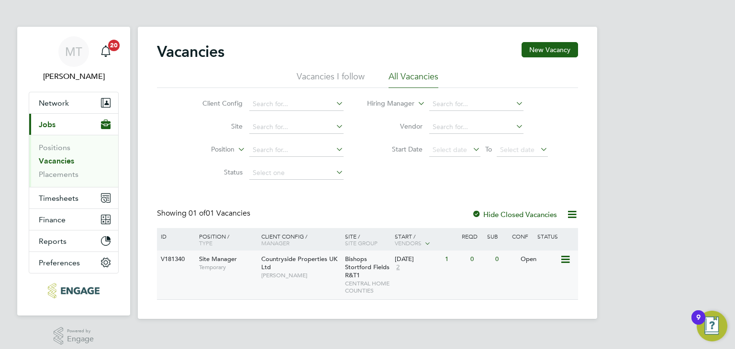
click at [311, 274] on span "[PERSON_NAME]" at bounding box center [300, 276] width 79 height 8
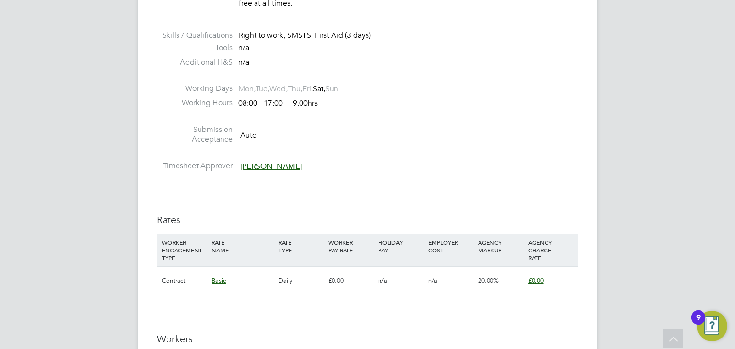
scroll to position [917, 0]
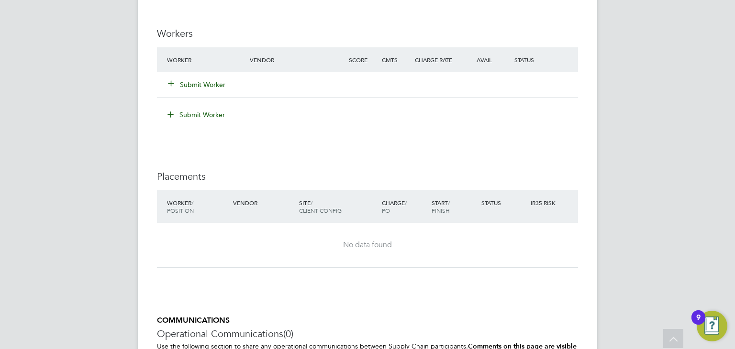
click at [207, 80] on button "Submit Worker" at bounding box center [196, 85] width 57 height 10
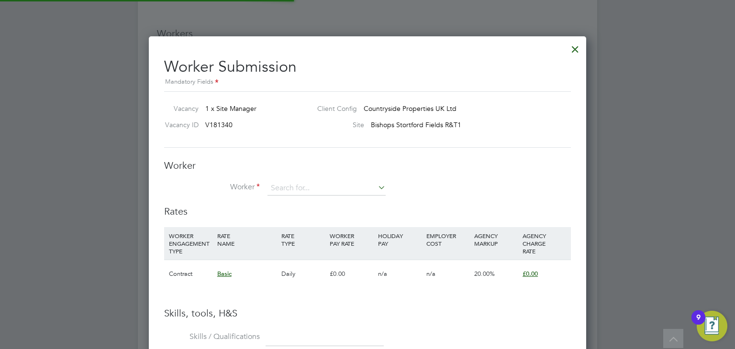
scroll to position [618, 438]
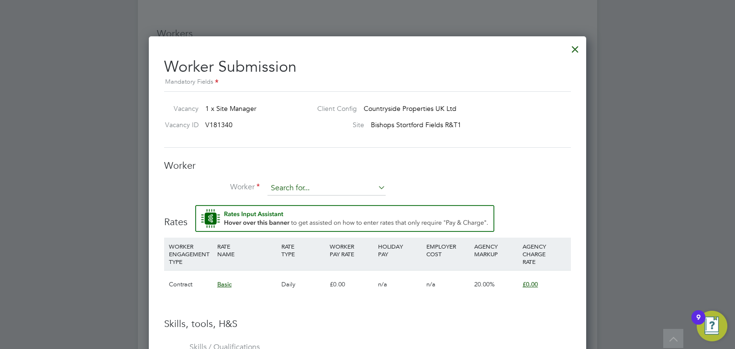
click at [299, 184] on input at bounding box center [327, 188] width 118 height 14
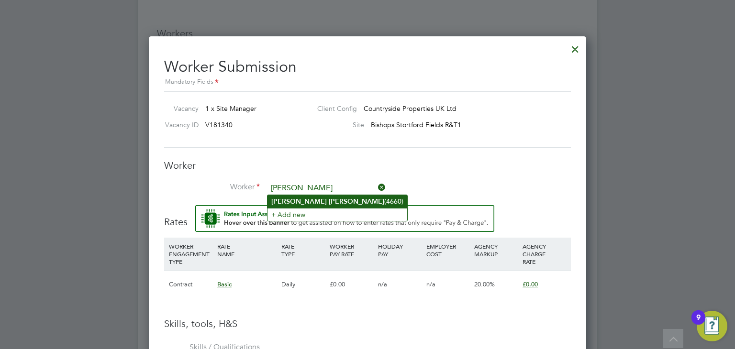
click at [329, 200] on b "Lawrence" at bounding box center [357, 202] width 56 height 8
type input "Alex Lawrence (4660)"
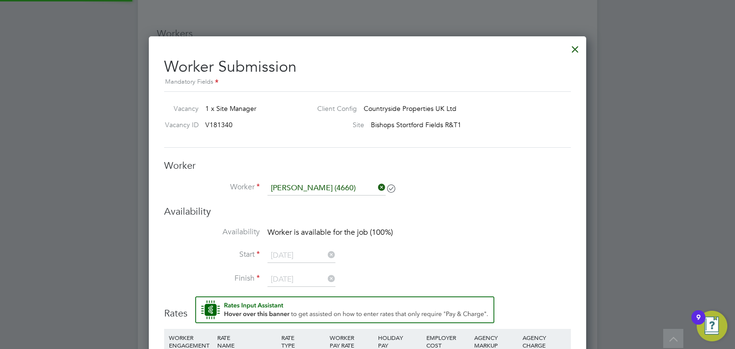
scroll to position [5, 4]
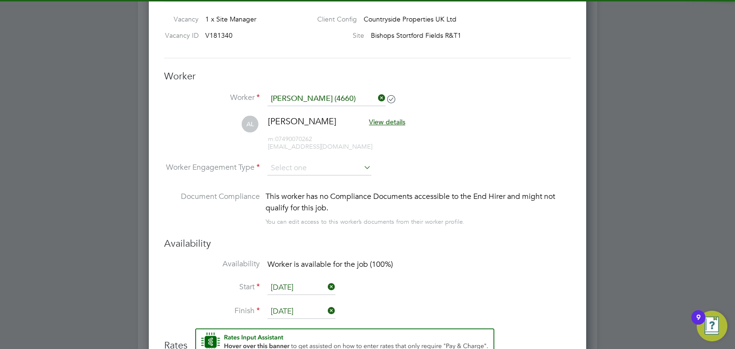
click at [418, 250] on div "Availability Availability Worker is available for the job (100%) Start 27 Sep 2…" at bounding box center [367, 282] width 407 height 91
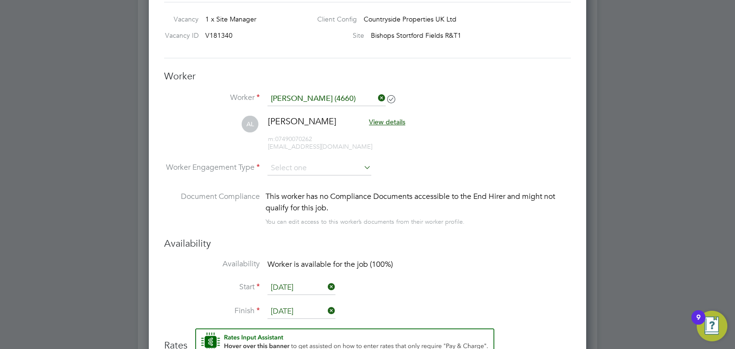
click at [301, 159] on li "AL Alex Lawrence View details m: 07490070262 lawrencea155@gmail.com" at bounding box center [367, 138] width 407 height 45
click at [301, 166] on input at bounding box center [320, 168] width 104 height 14
click at [300, 180] on li "Contract" at bounding box center [320, 180] width 104 height 12
type input "Contract"
click at [430, 233] on li "Document Compliance This worker has no Compliance Documents accessible to the E…" at bounding box center [367, 214] width 407 height 46
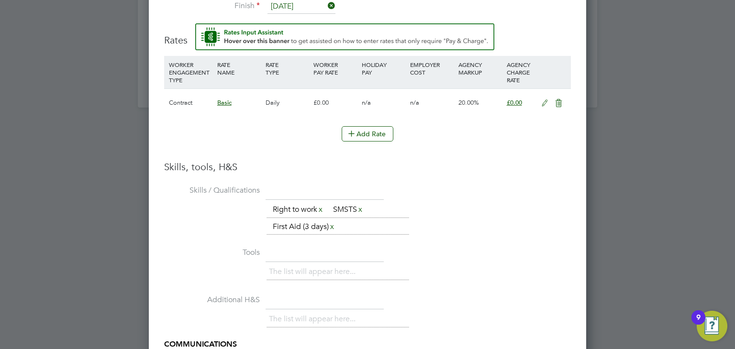
click at [546, 101] on icon at bounding box center [545, 104] width 12 height 8
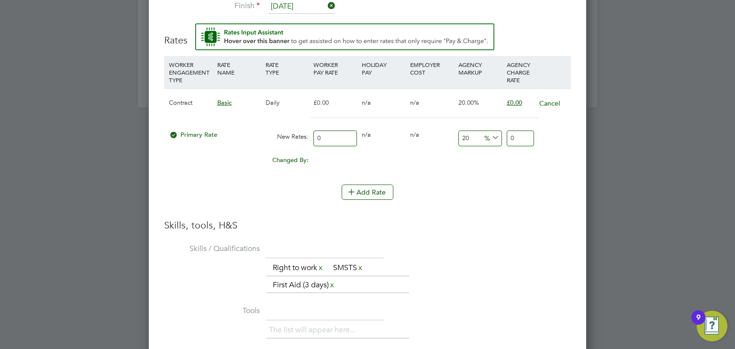
click at [339, 137] on input "0" at bounding box center [335, 139] width 44 height 16
type input "3"
type input "3.6"
type input "35"
type input "42"
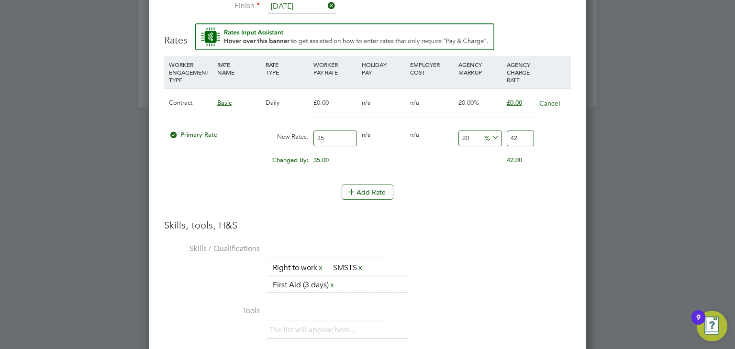
type input "350"
type input "420"
type input "350.00"
type input "1"
type input "353.5"
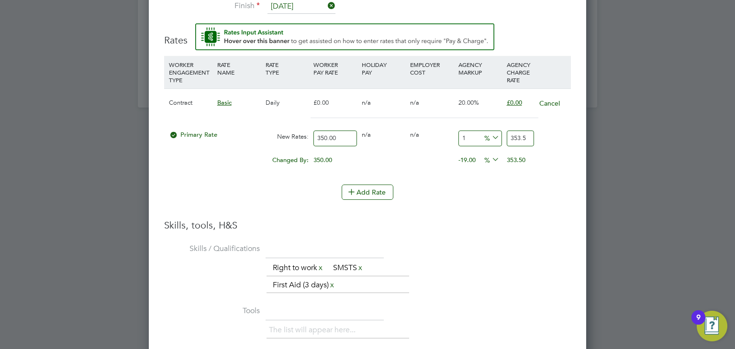
type input "17"
type input "409.5"
type input "17.5"
type input "411.25"
type input "17.5"
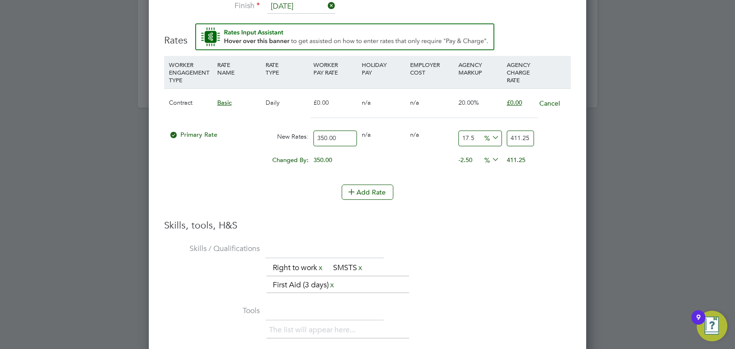
drag, startPoint x: 348, startPoint y: 135, endPoint x: 232, endPoint y: 126, distance: 117.1
click at [233, 127] on div "Primary Rate New Rates: 350.00 0 n/a 0 n/a 17.5 61.25 % 411.25" at bounding box center [367, 138] width 407 height 25
type input "3"
type input "3.525"
type input "37"
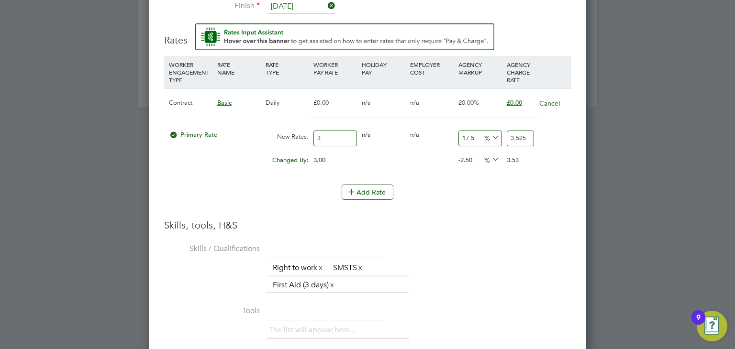
type input "43.475"
type input "375"
type input "440.625"
type input "375.00"
click at [486, 215] on li "WORKER ENGAGEMENT TYPE RATE NAME RATE TYPE WORKER PAY RATE HOLIDAY PAY EMPLOYER…" at bounding box center [367, 137] width 407 height 163
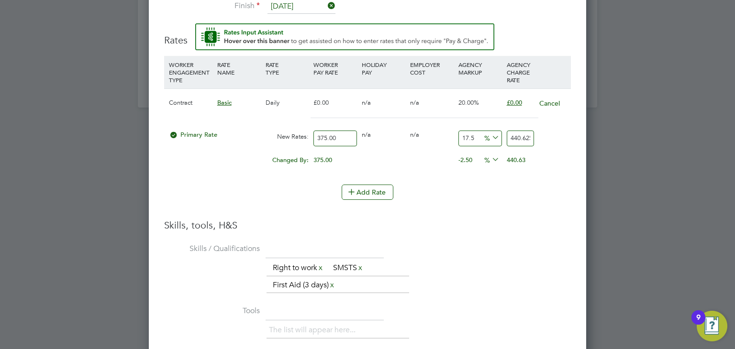
scroll to position [1527, 0]
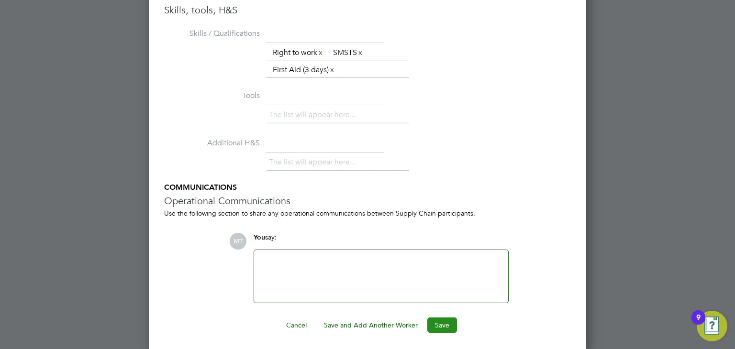
drag, startPoint x: 448, startPoint y: 321, endPoint x: 448, endPoint y: 315, distance: 6.2
click at [448, 321] on button "Save" at bounding box center [442, 325] width 30 height 15
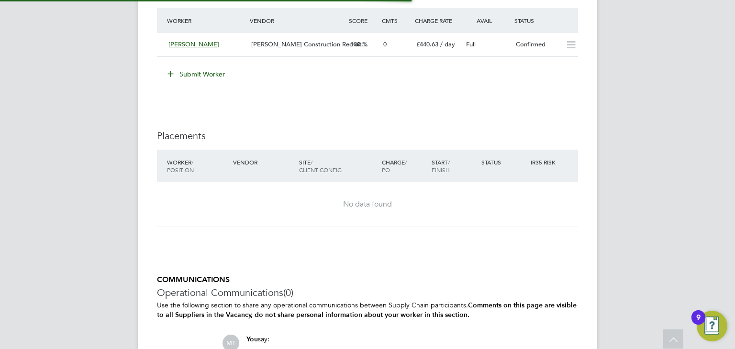
scroll to position [917, 0]
